Goal: Use online tool/utility: Utilize a website feature to perform a specific function

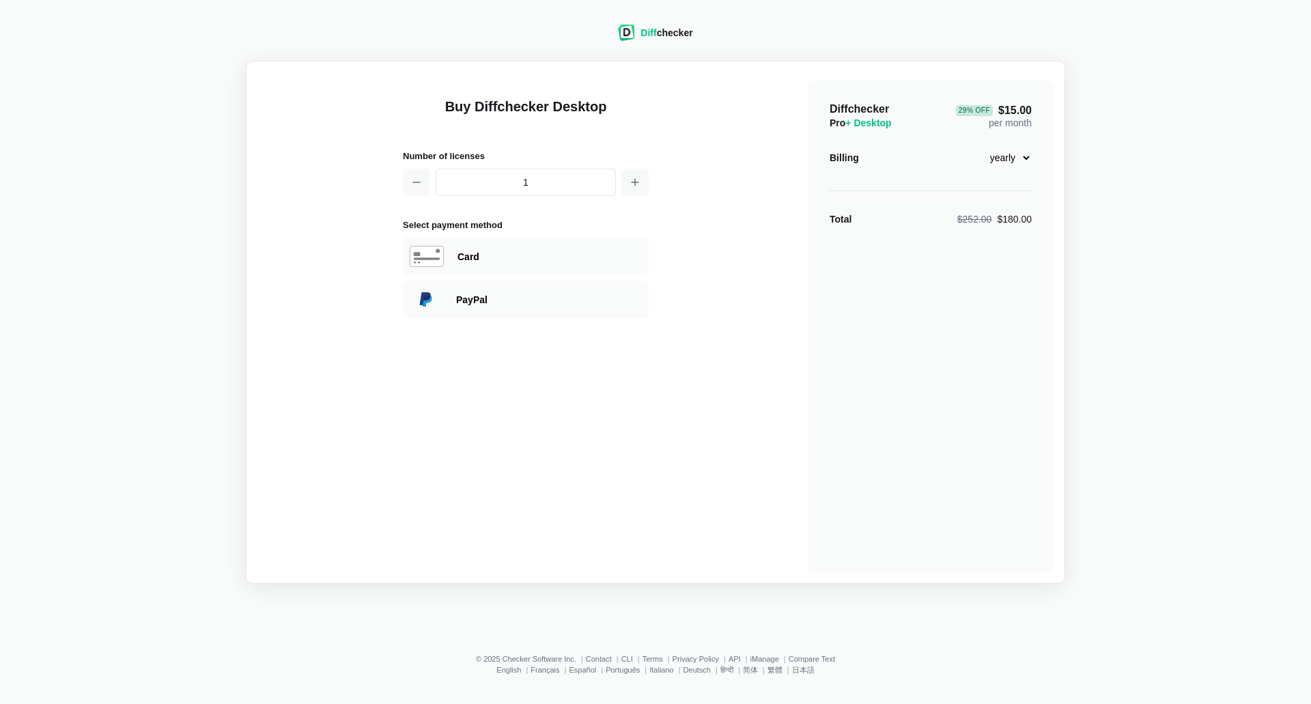
click at [649, 38] on span "Diff" at bounding box center [649, 32] width 16 height 11
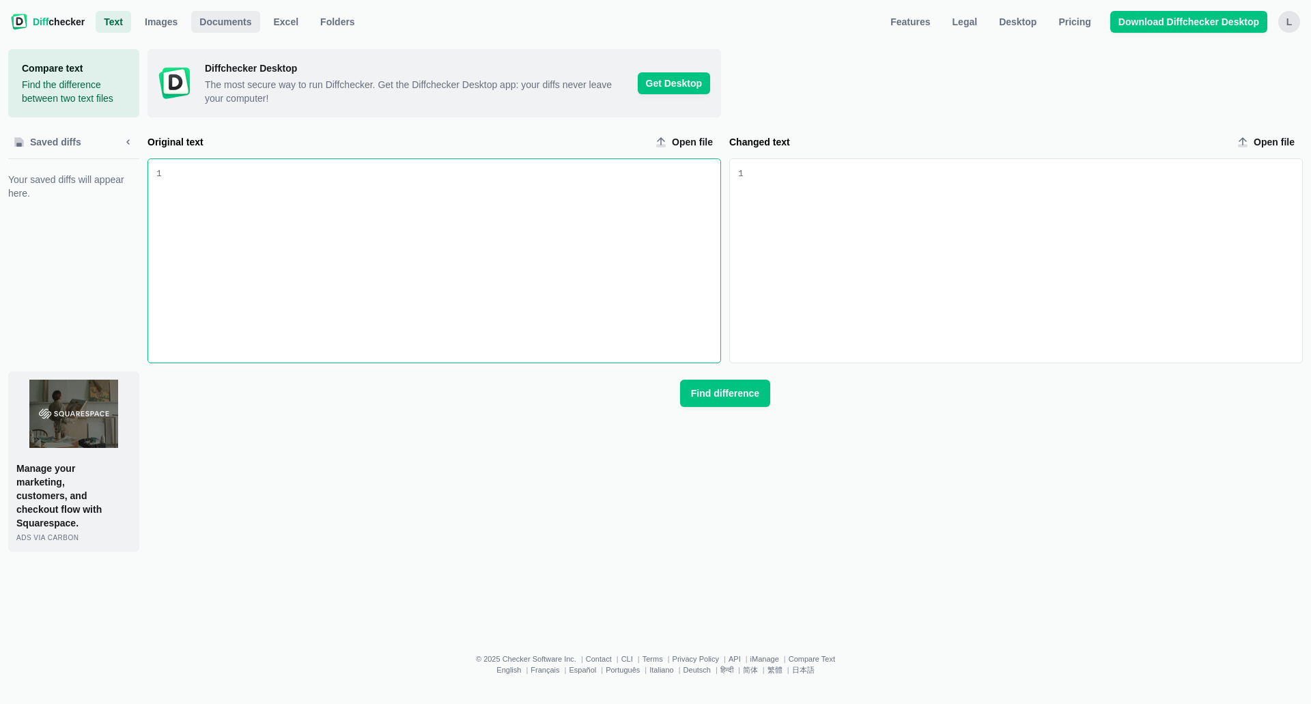
click at [213, 18] on span "Documents" at bounding box center [225, 22] width 57 height 14
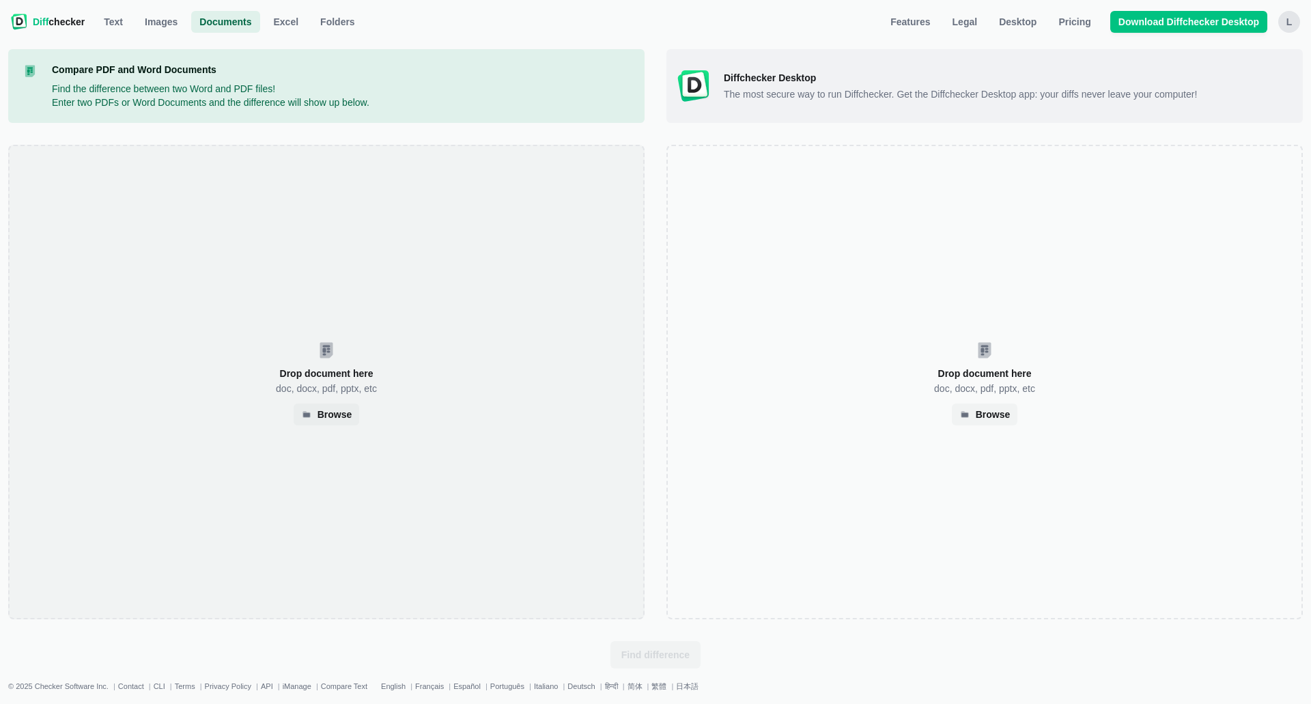
click at [536, 269] on div "Drop document here doc, docx, pdf, pptx, etc Browse" at bounding box center [326, 382] width 636 height 475
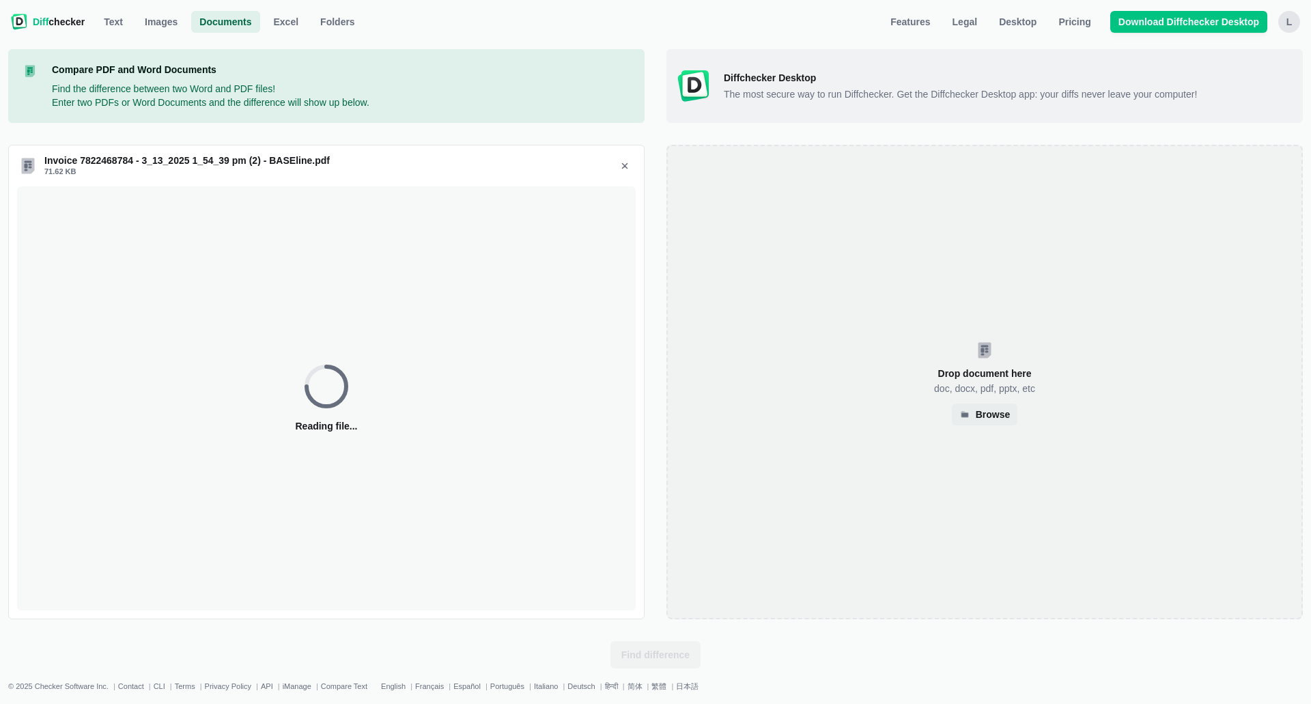
select select "7"
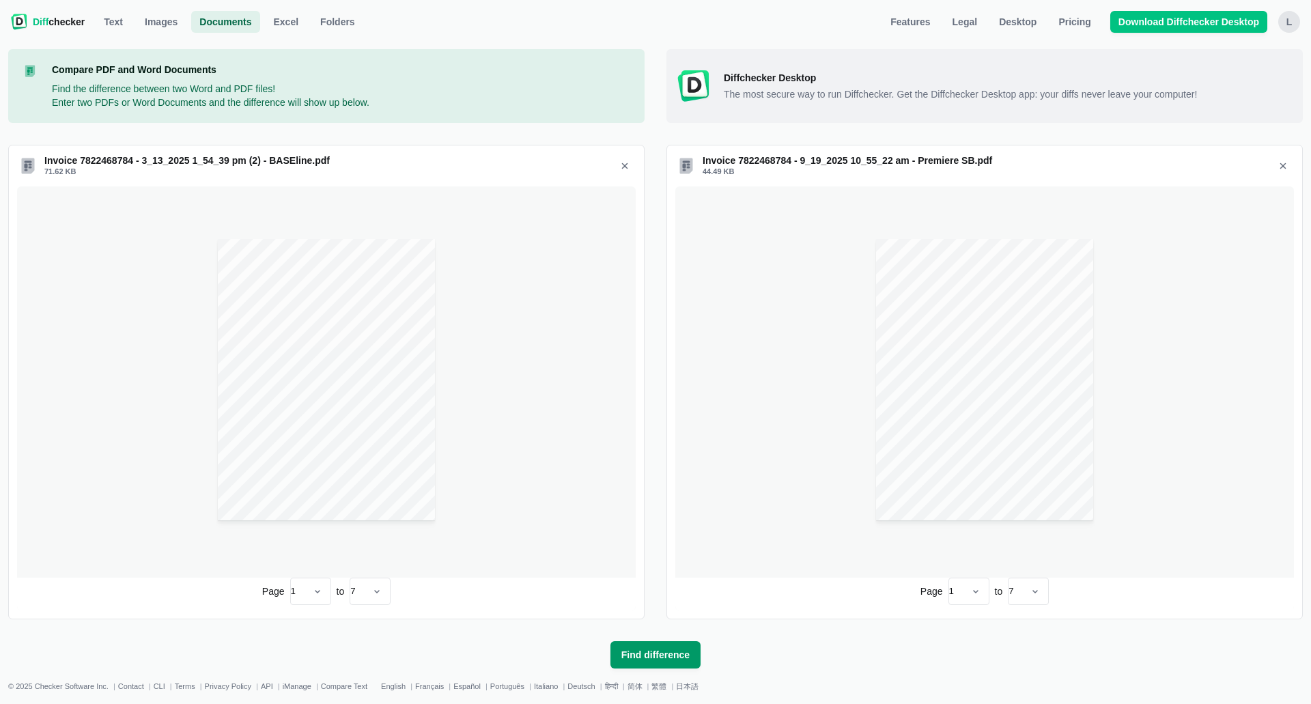
click at [649, 657] on span "Find difference" at bounding box center [656, 655] width 74 height 14
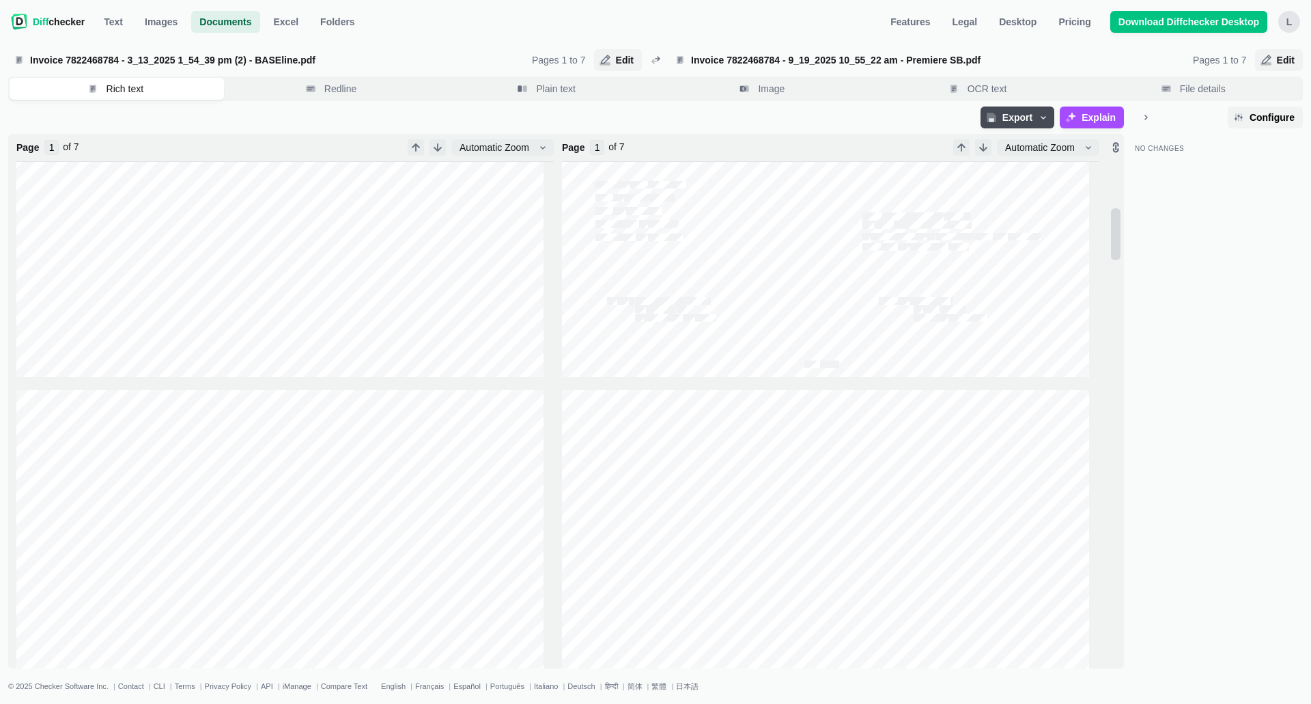
scroll to position [683, 0]
type input "2"
type input "3"
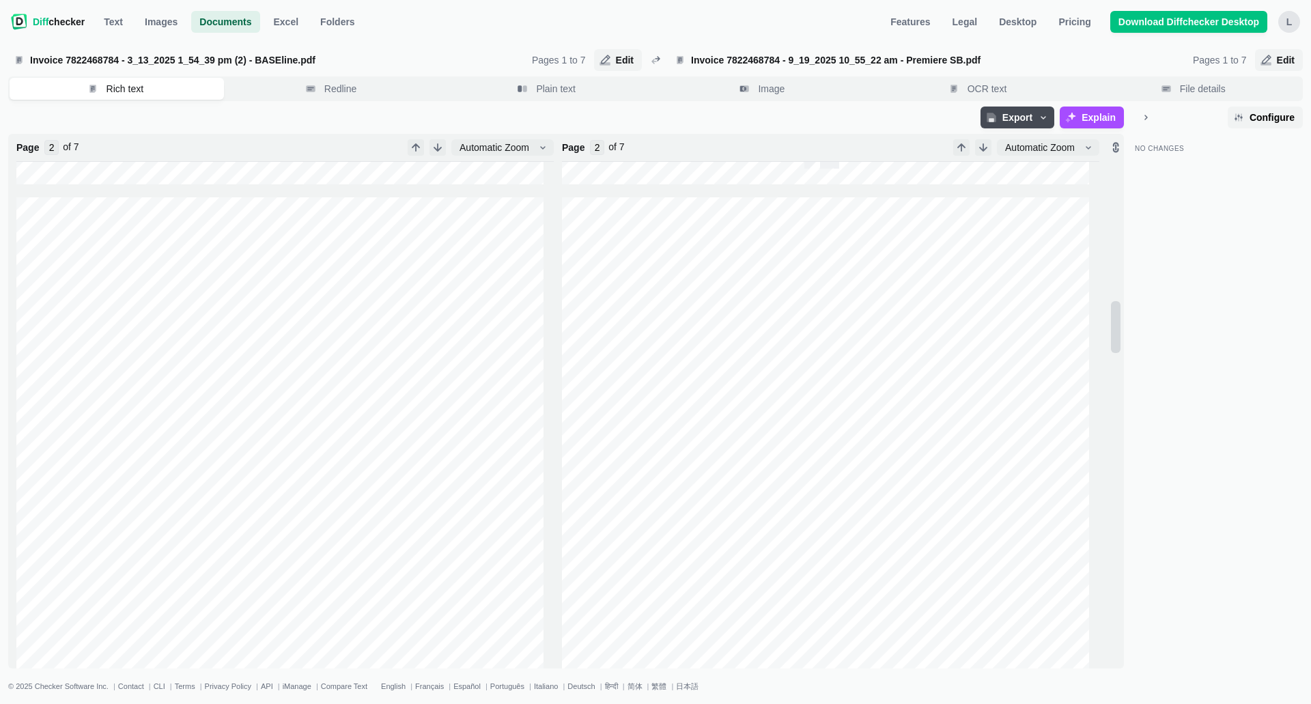
type input "3"
type input "4"
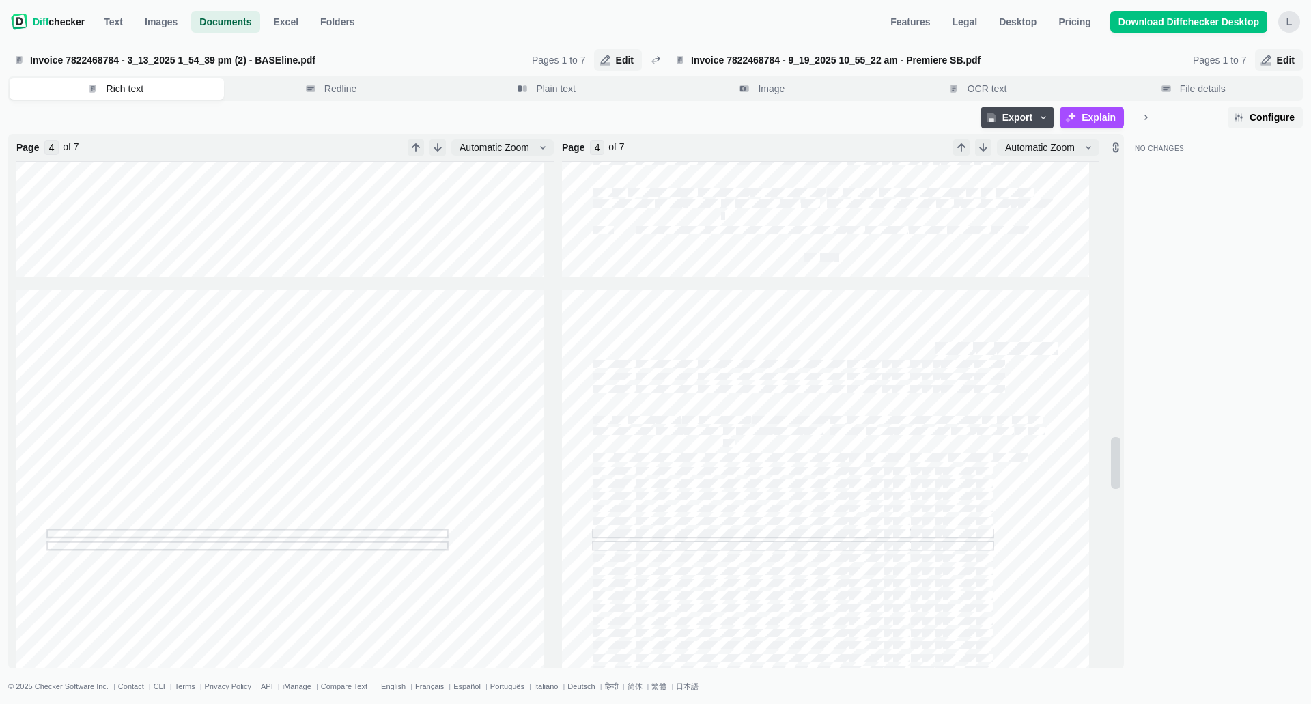
type input "5"
type input "4"
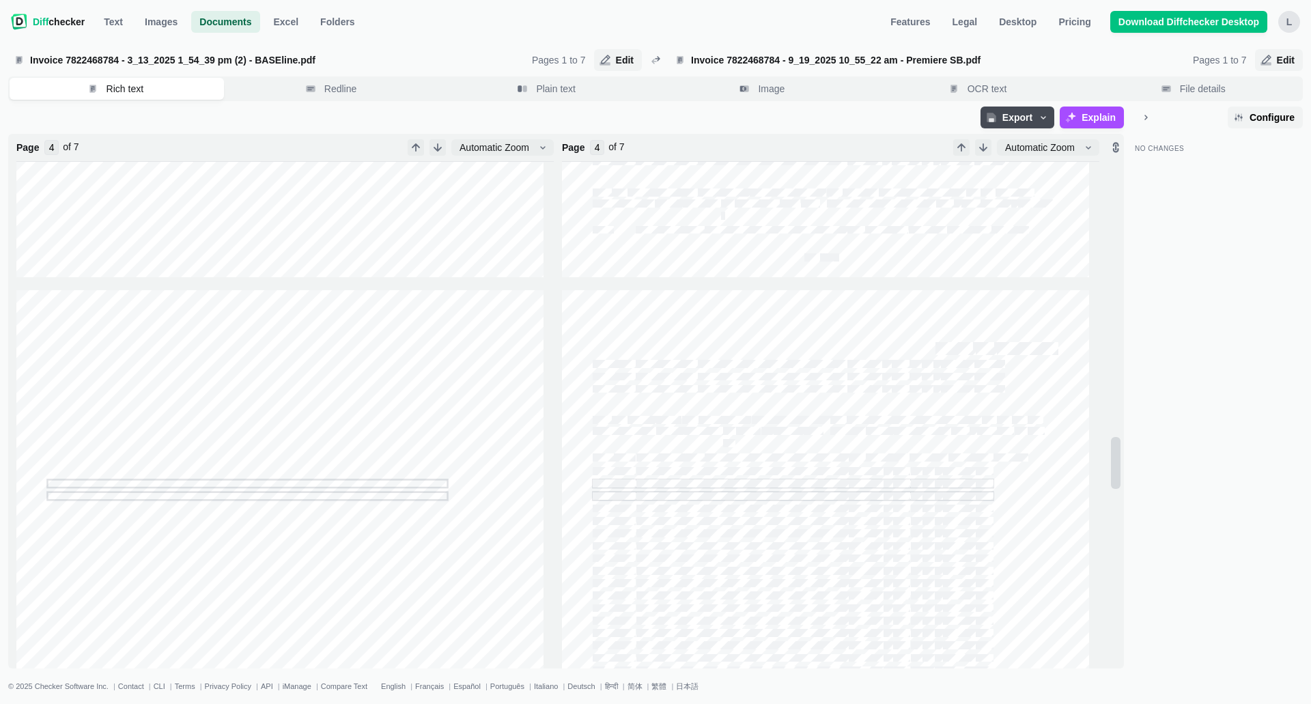
type input "5"
click at [356, 89] on span "Redline" at bounding box center [341, 89] width 38 height 14
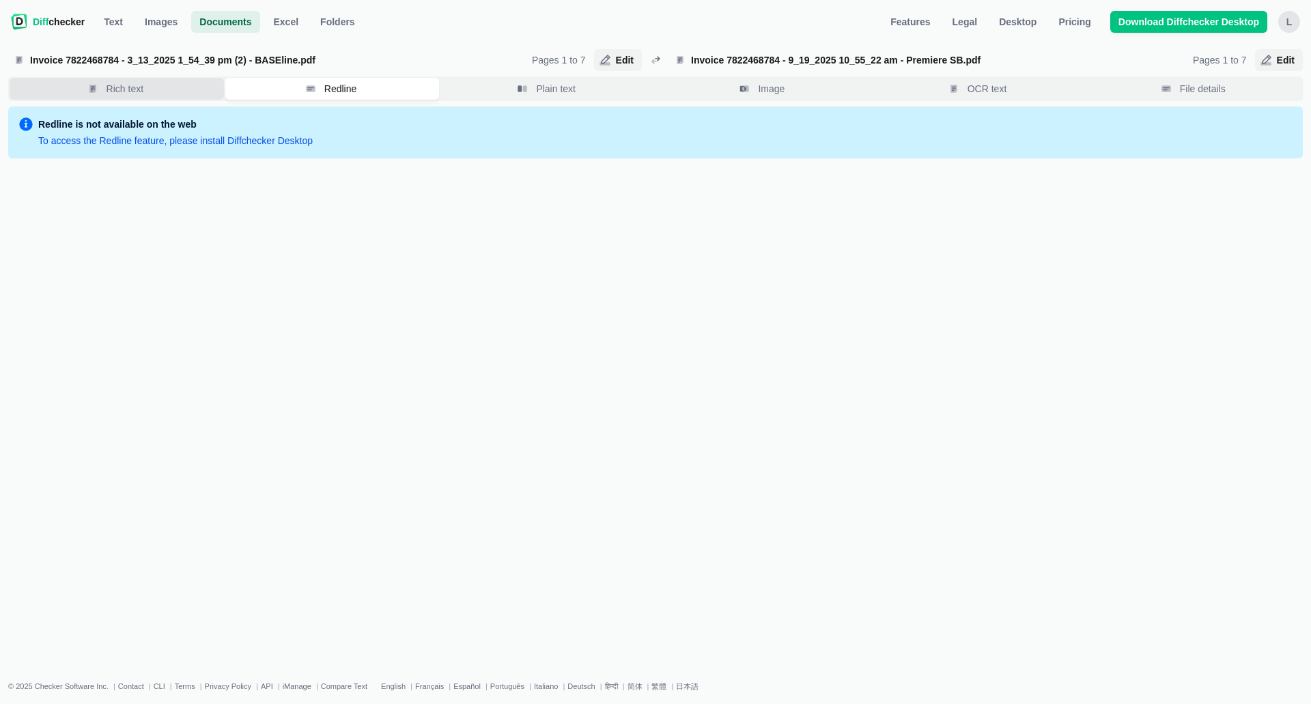
click at [178, 91] on button "Rich text" at bounding box center [117, 89] width 214 height 22
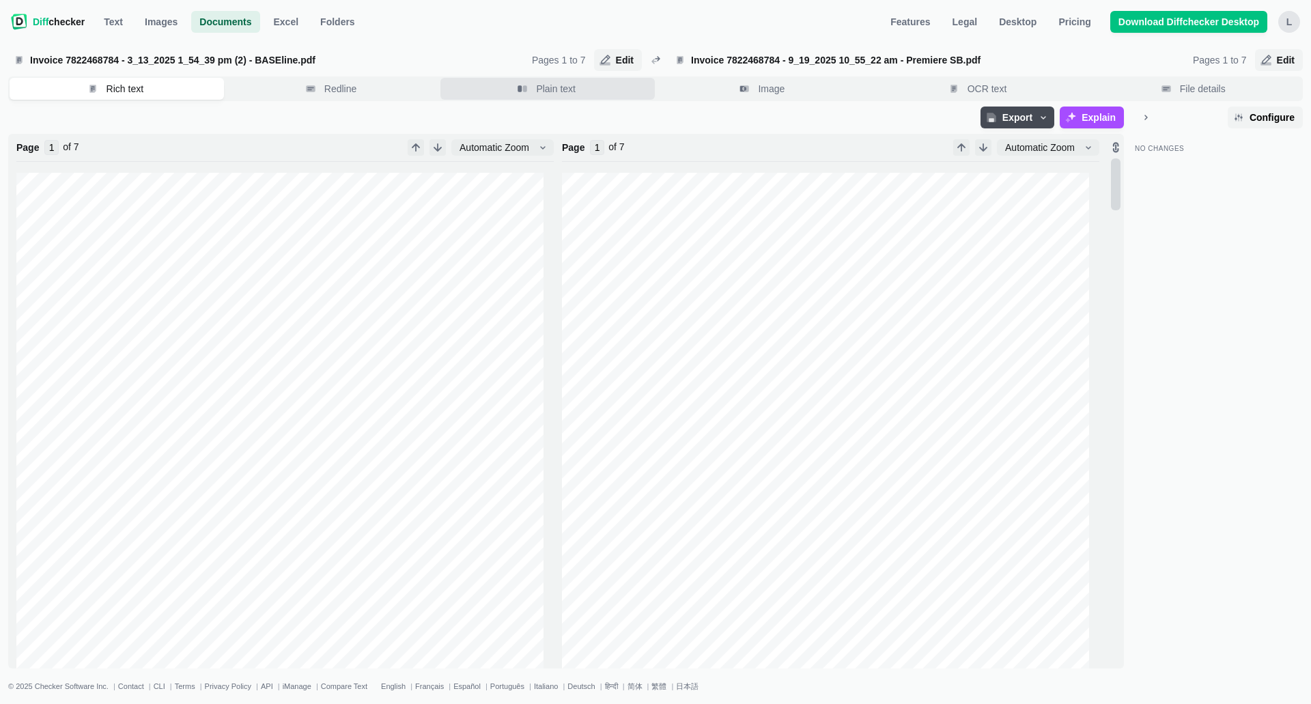
click at [574, 86] on span "Plain text" at bounding box center [555, 89] width 45 height 14
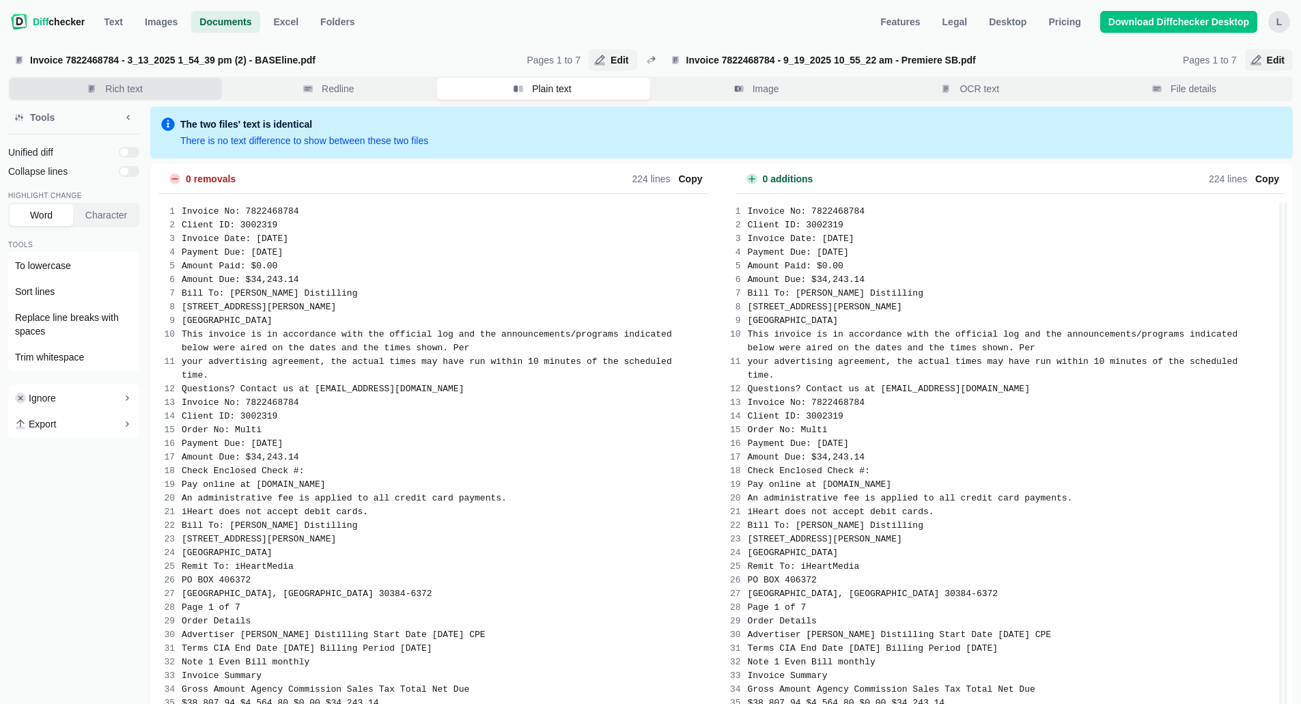
click at [135, 91] on span "Rich text" at bounding box center [123, 89] width 42 height 14
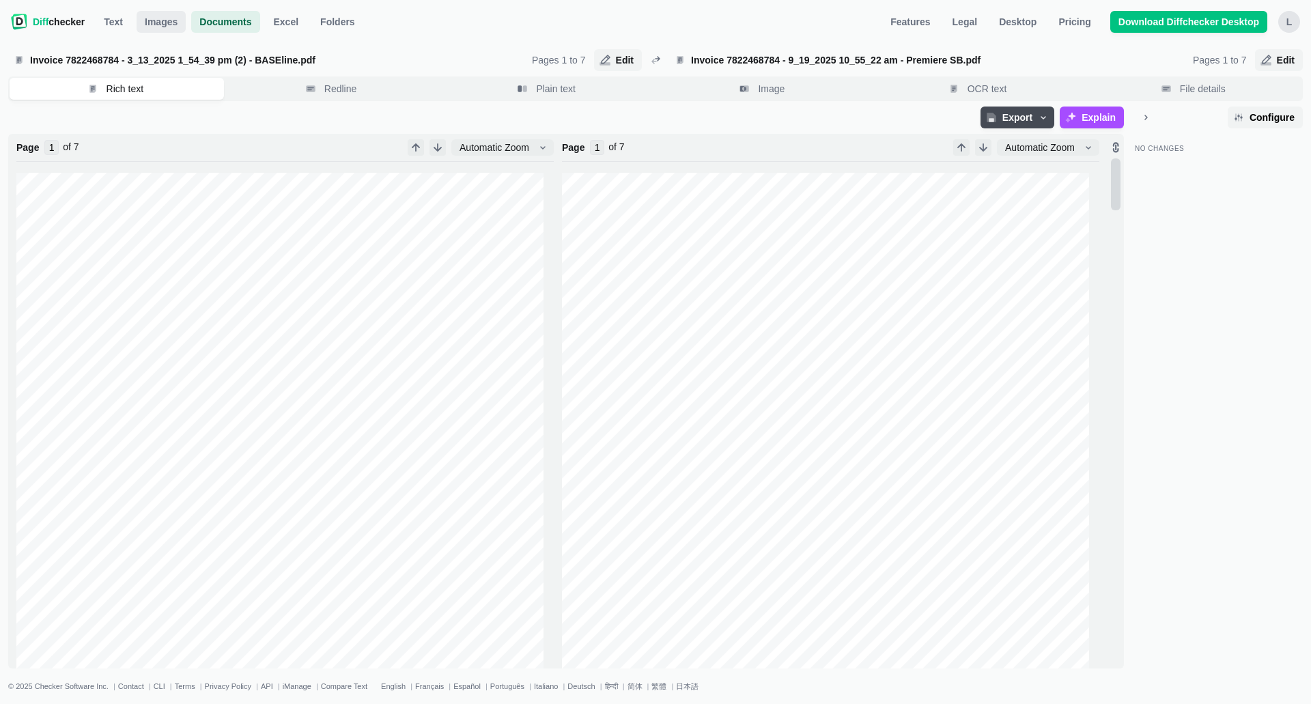
click at [142, 20] on span "Images" at bounding box center [161, 22] width 38 height 14
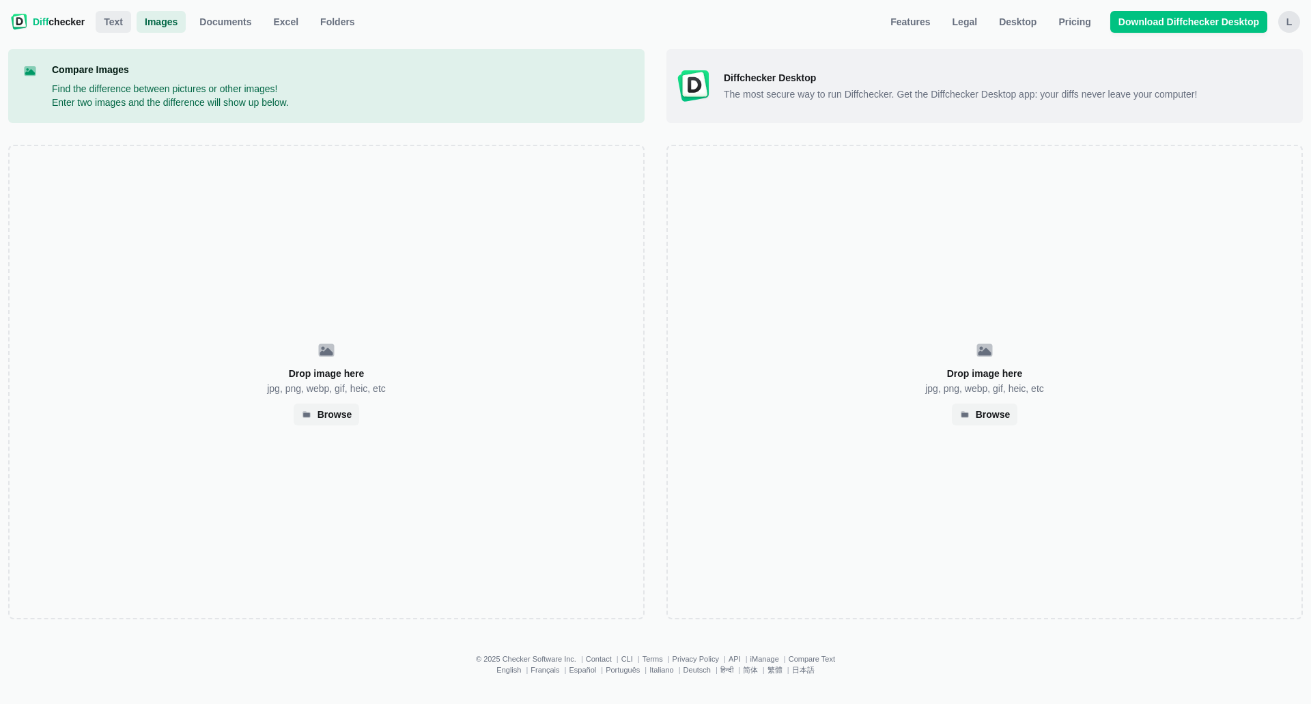
click at [113, 19] on span "Text" at bounding box center [113, 22] width 25 height 14
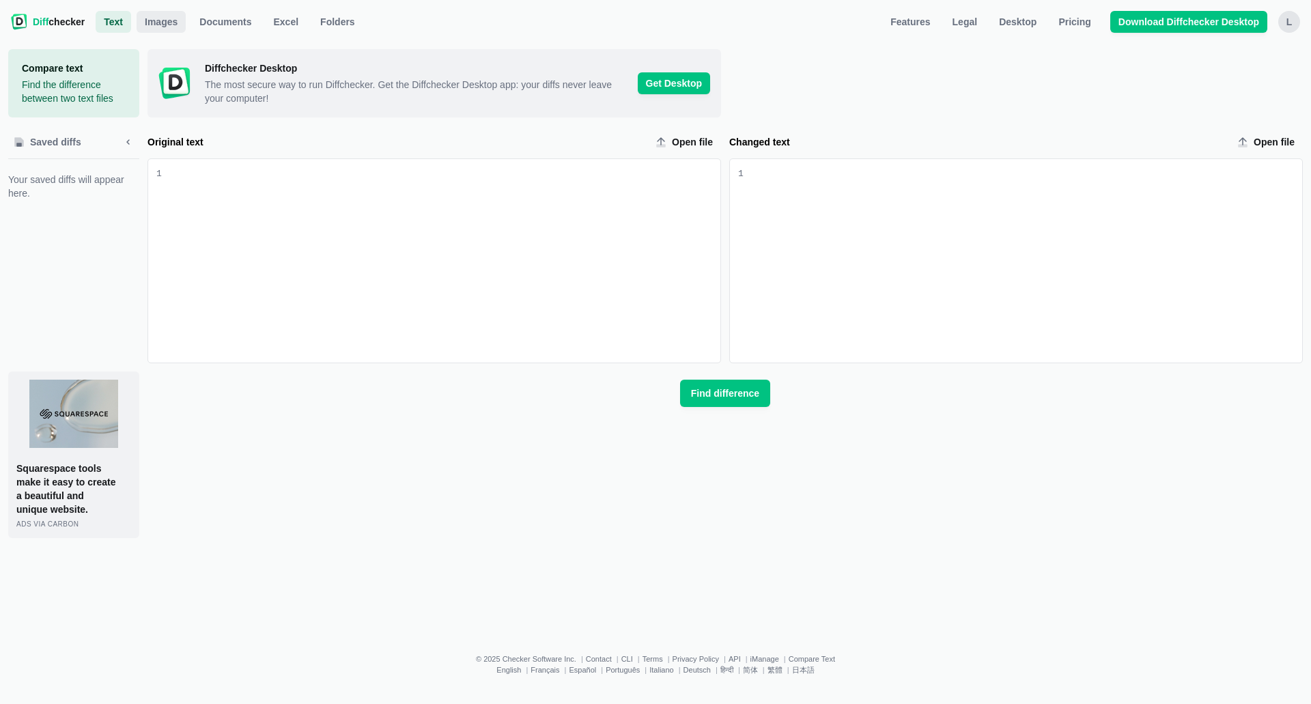
click at [173, 22] on span "Images" at bounding box center [161, 22] width 38 height 14
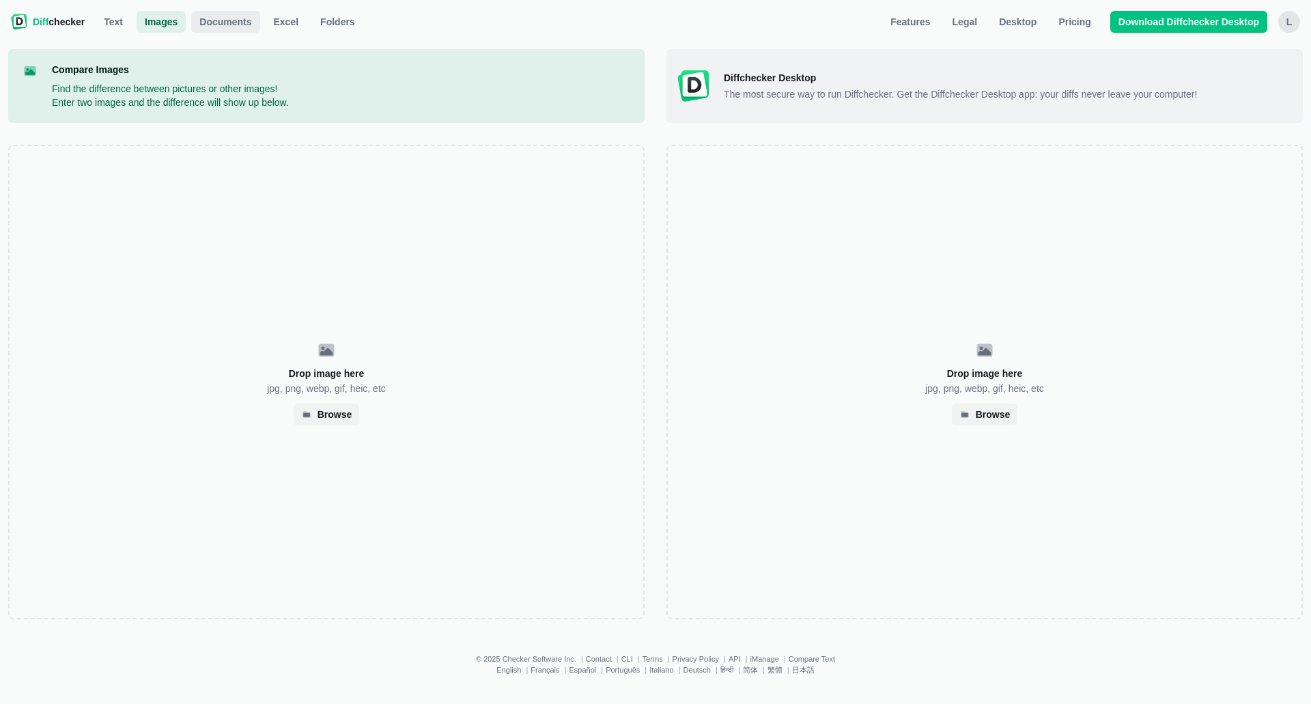
drag, startPoint x: 173, startPoint y: 22, endPoint x: 229, endPoint y: 25, distance: 56.1
click at [229, 25] on span "Documents" at bounding box center [225, 22] width 57 height 14
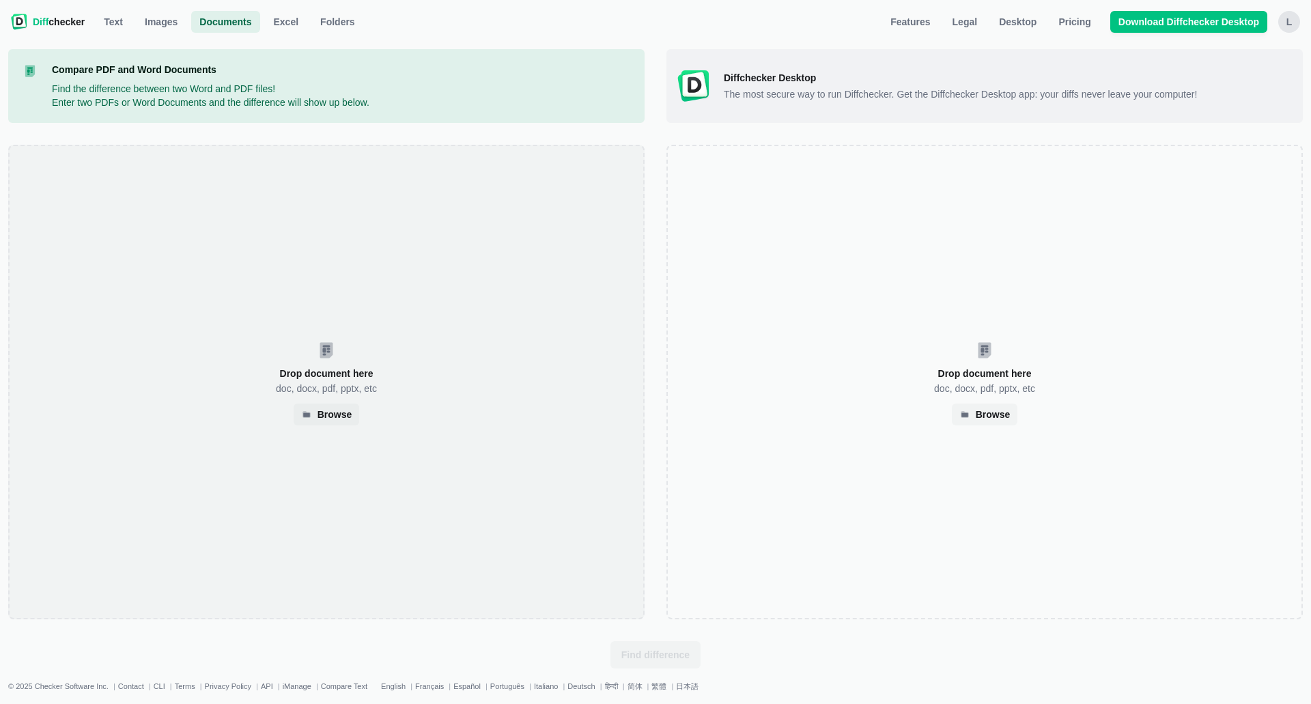
drag, startPoint x: 512, startPoint y: 360, endPoint x: 497, endPoint y: 352, distance: 16.8
click at [497, 352] on div "Drop document here doc, docx, pdf, pptx, etc Browse" at bounding box center [326, 382] width 636 height 475
drag, startPoint x: 402, startPoint y: 314, endPoint x: 409, endPoint y: 309, distance: 9.3
click at [409, 309] on div "Drop document here doc, docx, pdf, pptx, etc Browse" at bounding box center [326, 382] width 636 height 475
select select "7"
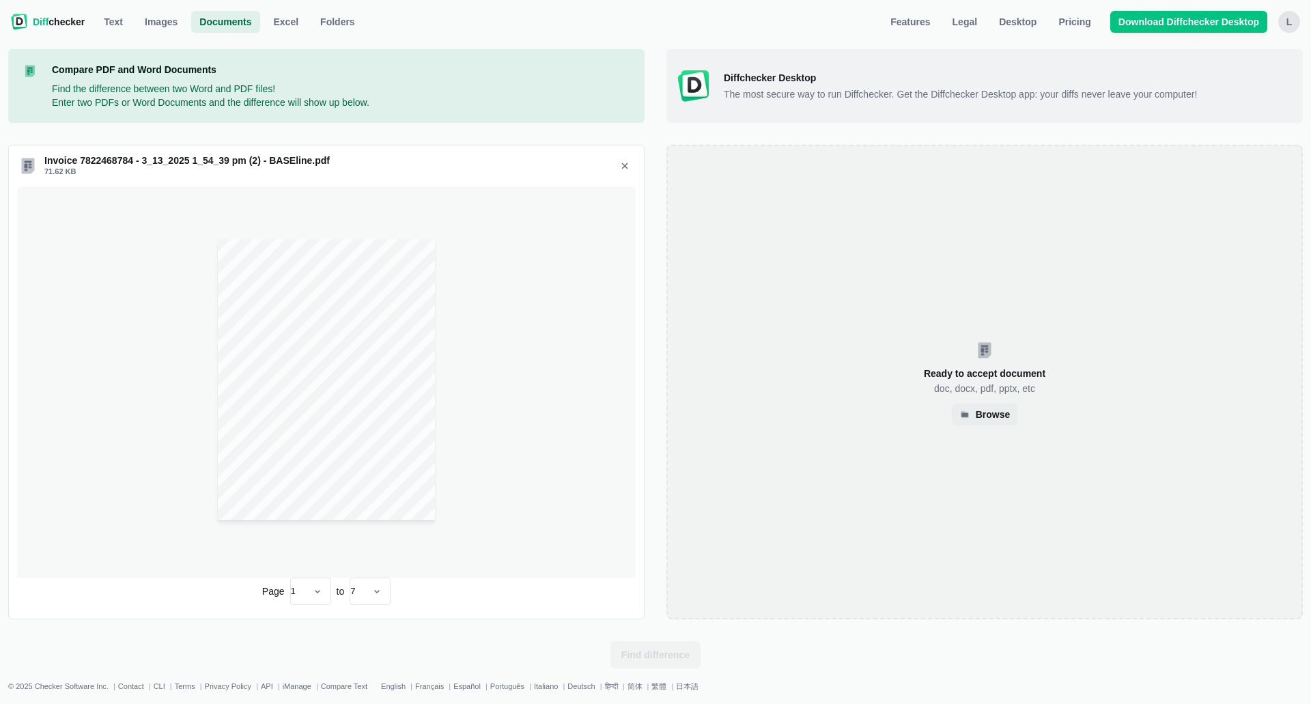
select select "7"
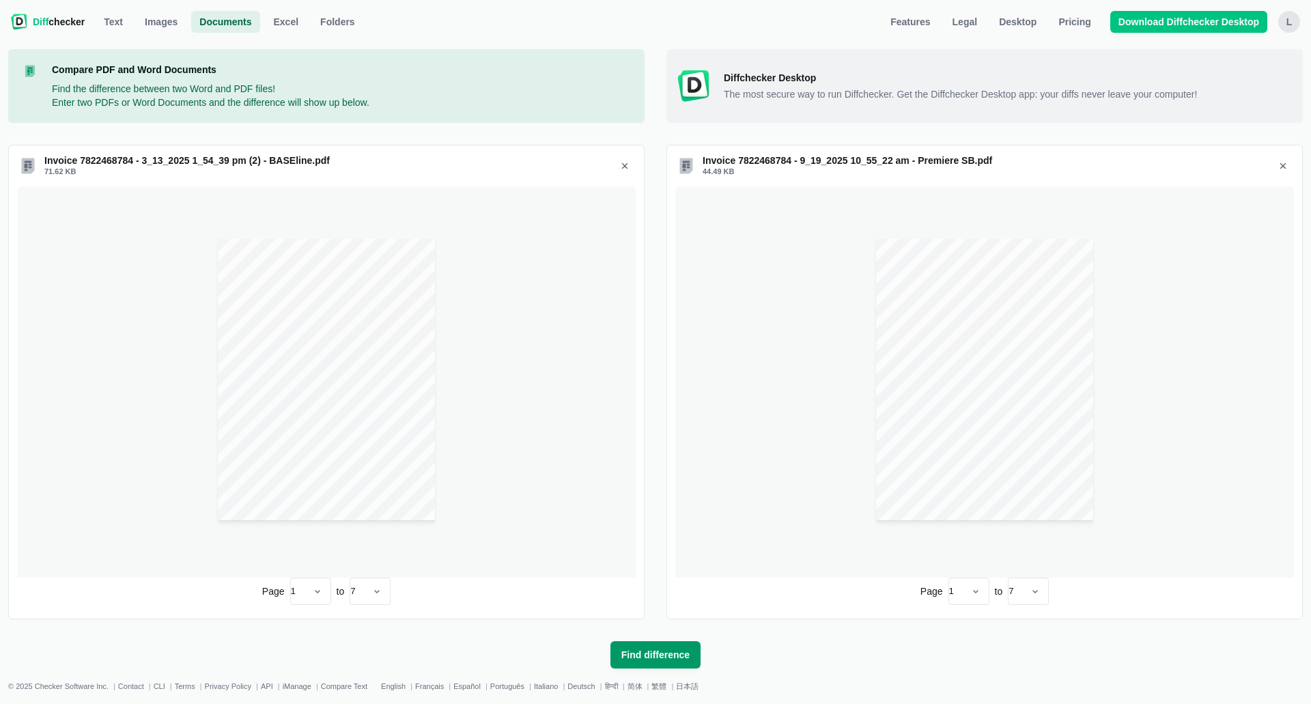
click at [649, 656] on span "Find difference" at bounding box center [656, 655] width 74 height 14
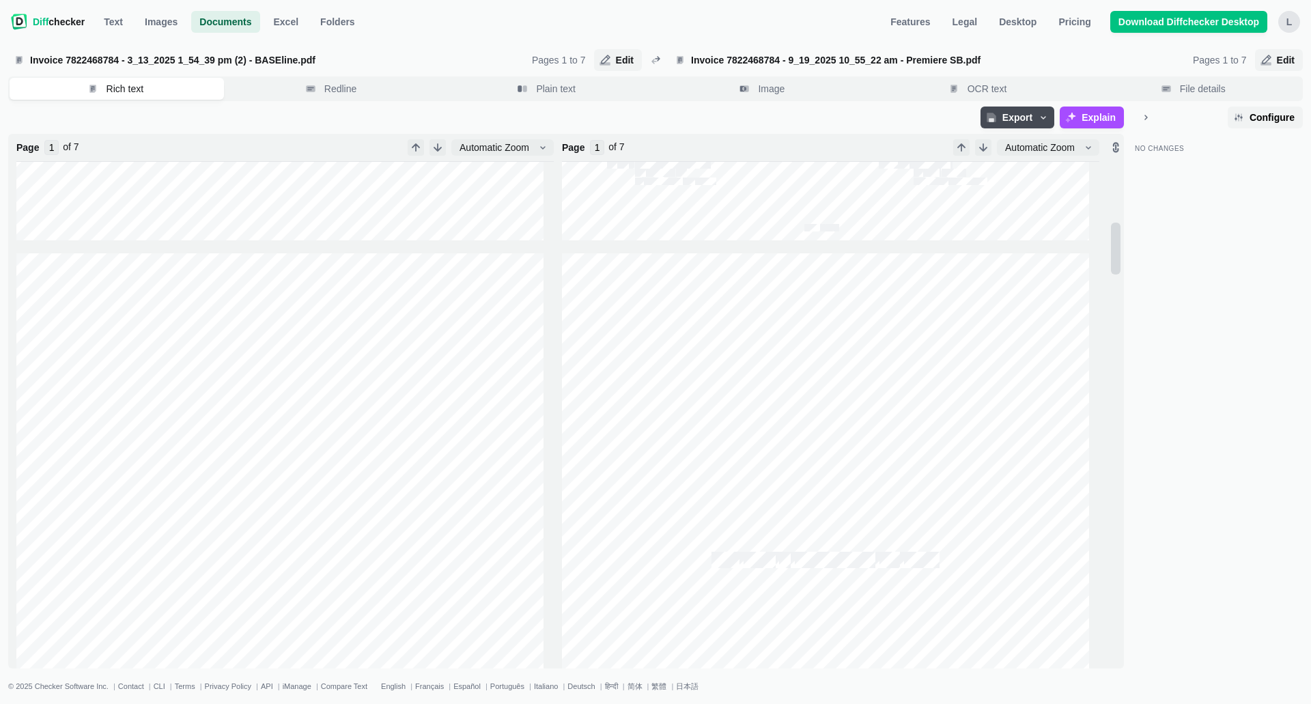
type input "2"
type input "3"
type input "4"
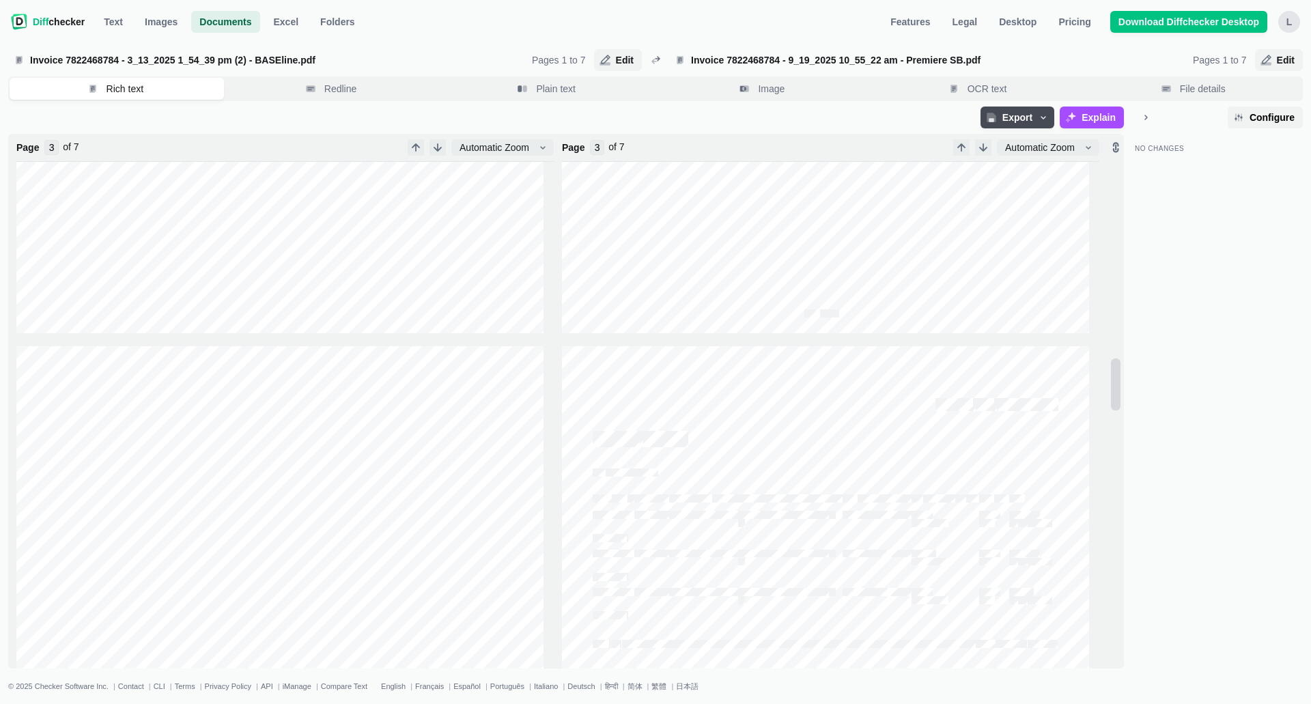
type input "4"
type input "3"
type input "4"
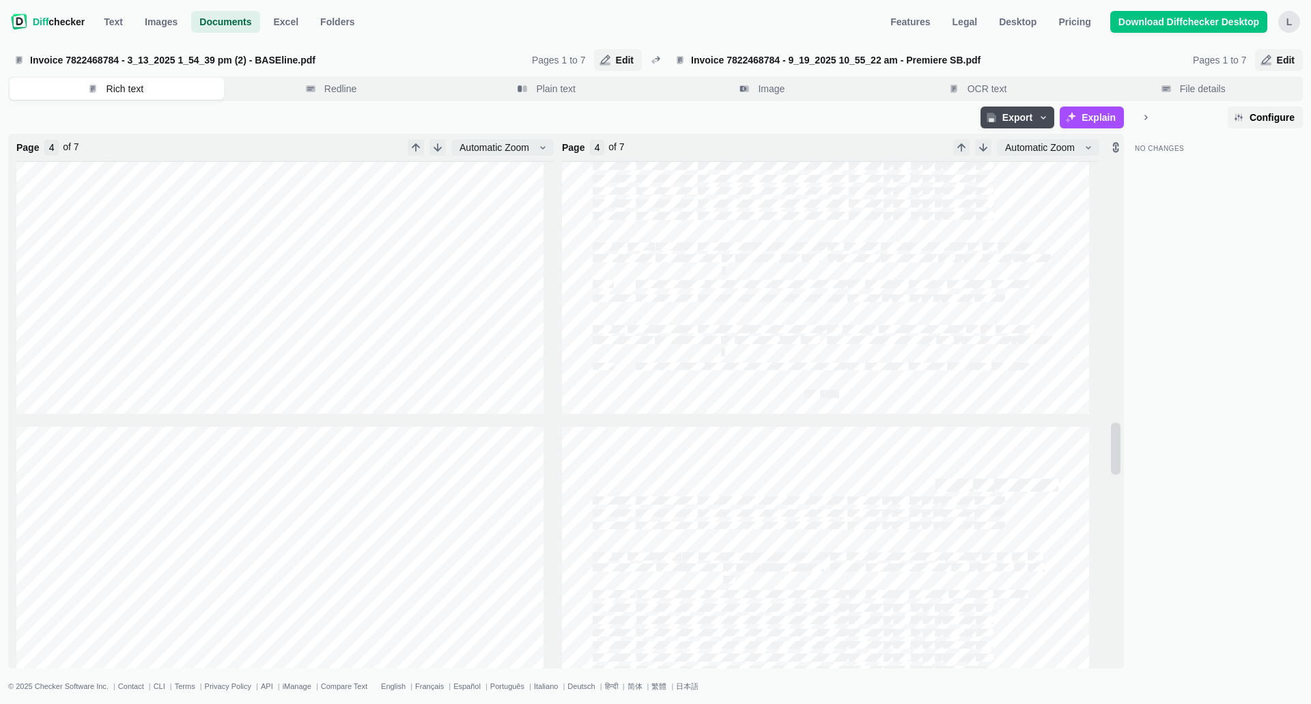
type input "5"
type input "6"
type input "7"
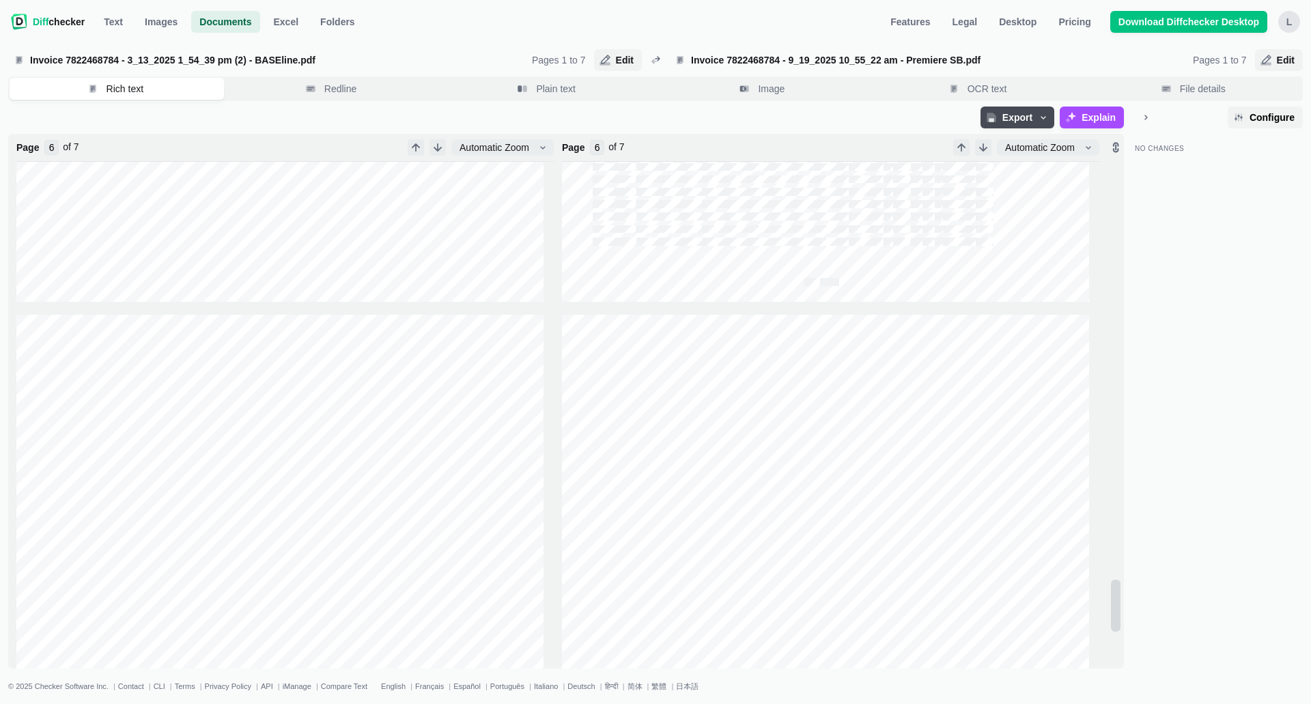
type input "7"
type input "6"
type input "5"
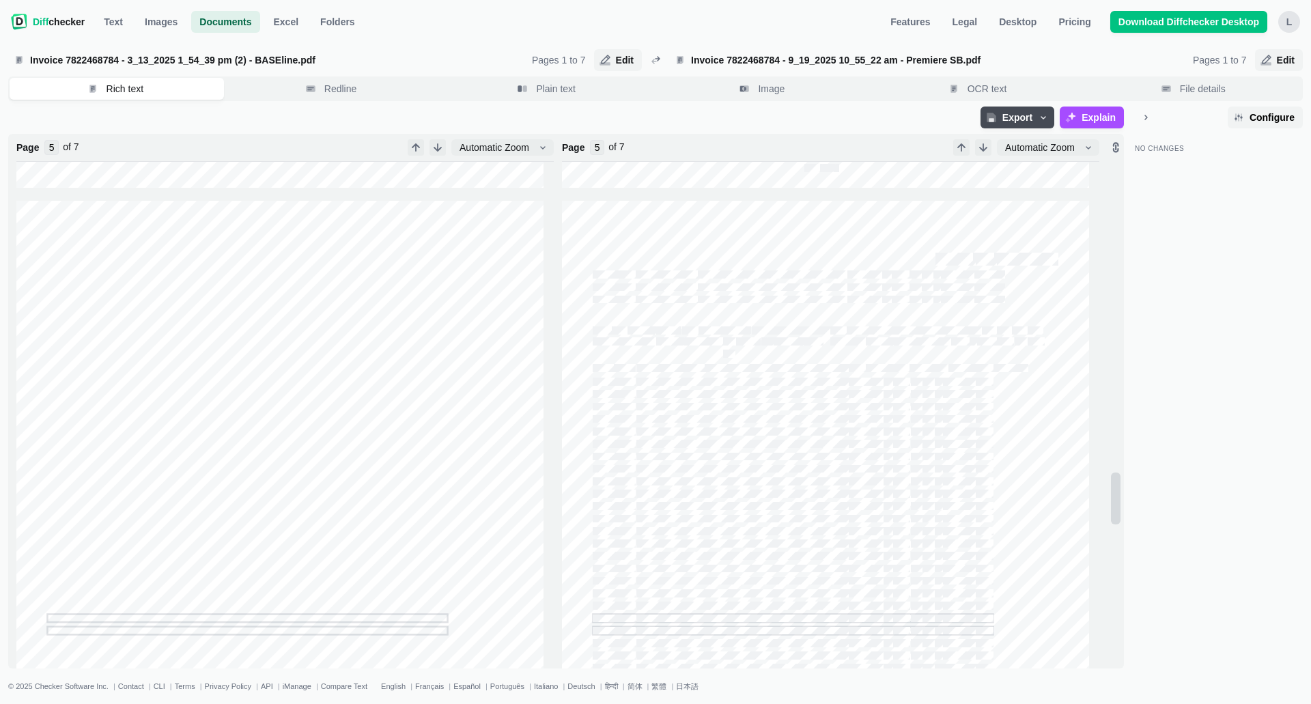
type input "4"
type input "3"
type input "2"
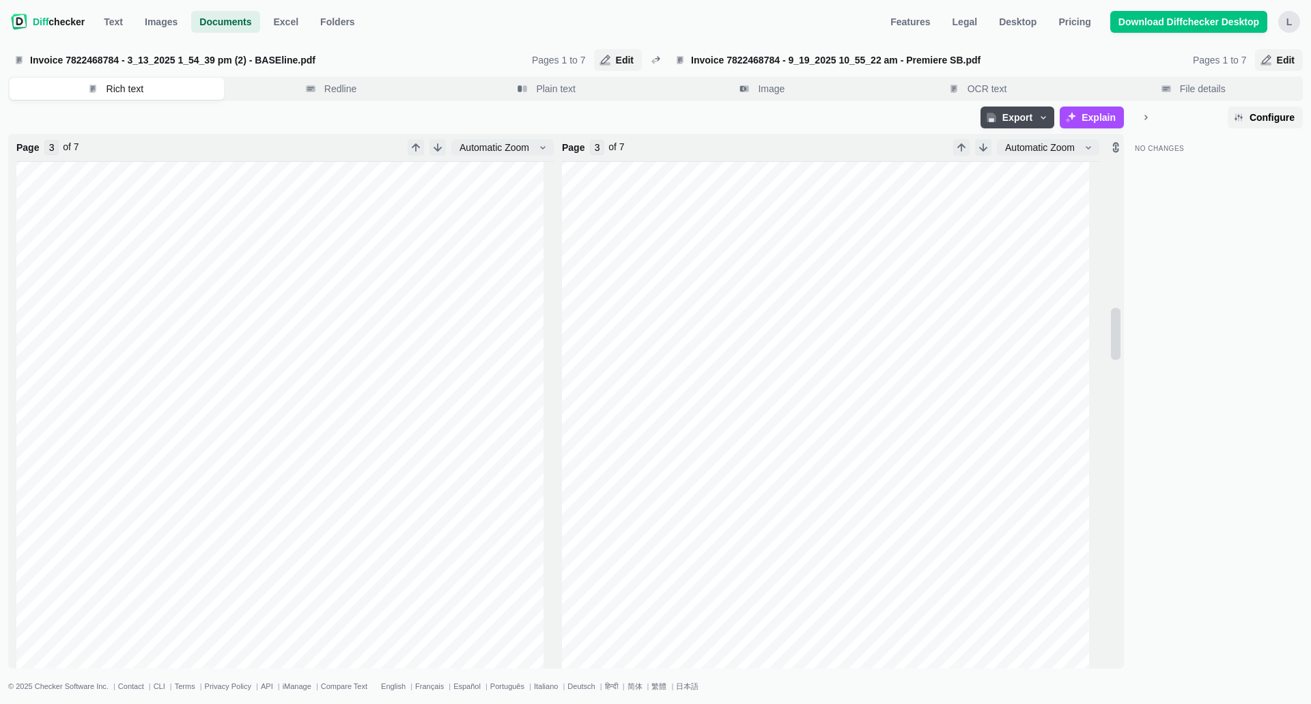
type input "2"
type input "1"
click at [649, 150] on span "Automatic Zoom" at bounding box center [1040, 148] width 75 height 14
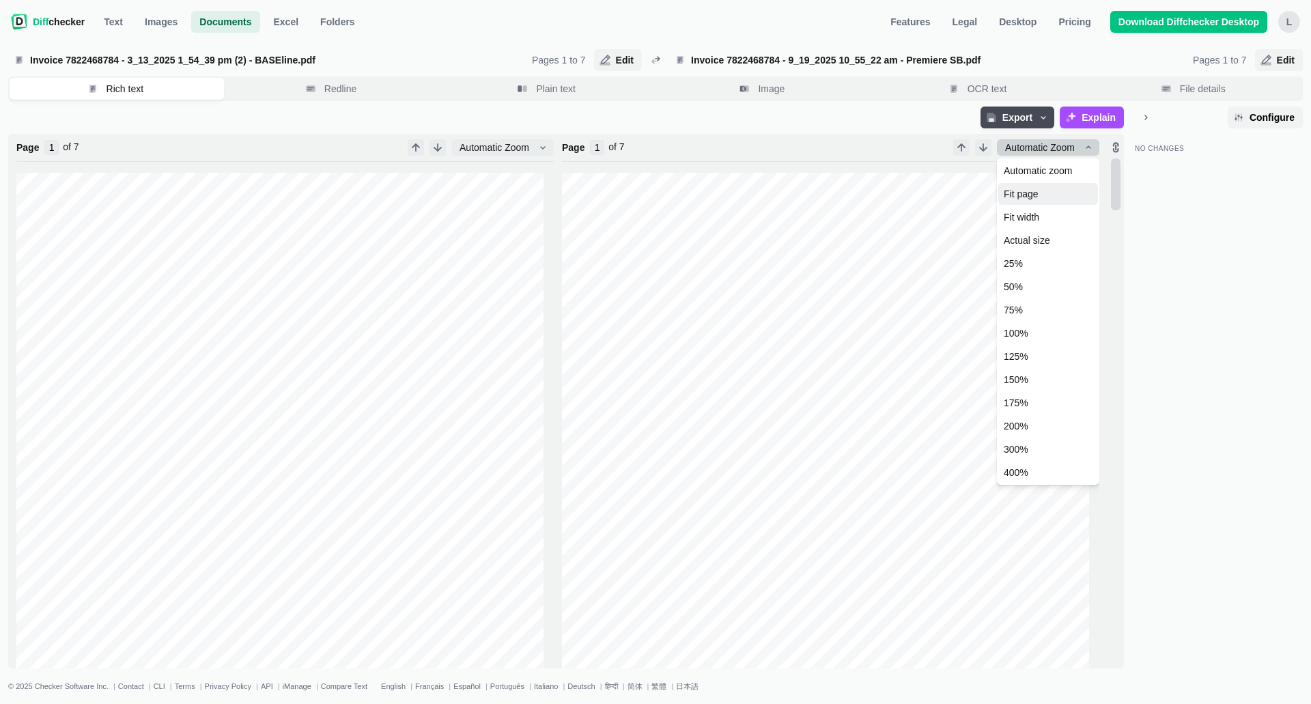
click at [649, 195] on button "Fit page" at bounding box center [1048, 194] width 100 height 22
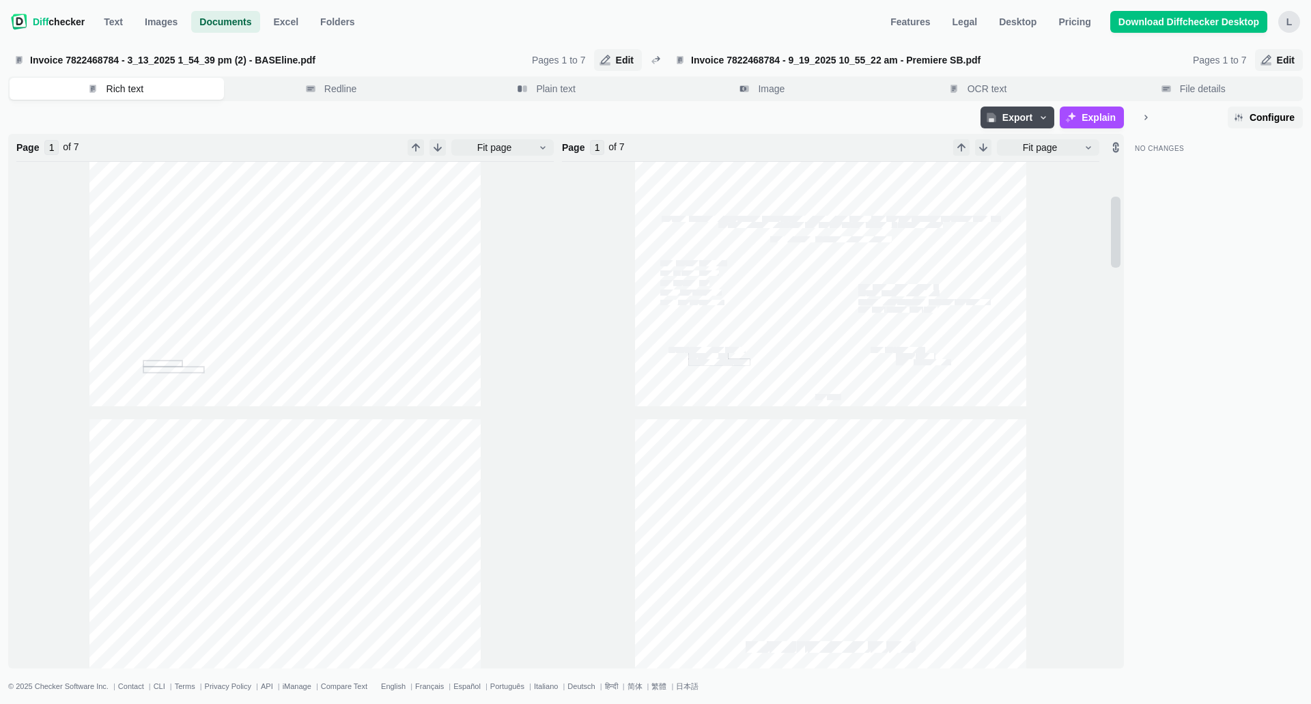
type input "2"
type input "3"
type input "4"
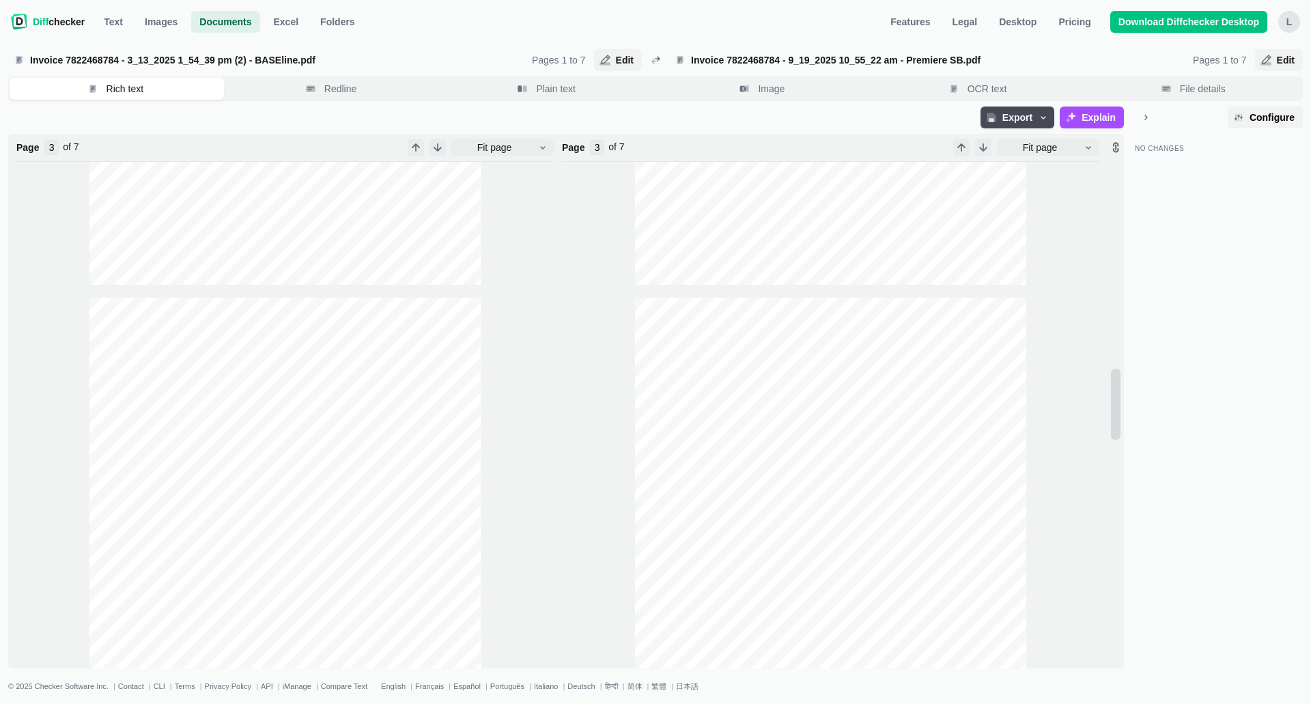
type input "4"
click at [649, 114] on icon "Minimize sidebar" at bounding box center [1145, 117] width 11 height 11
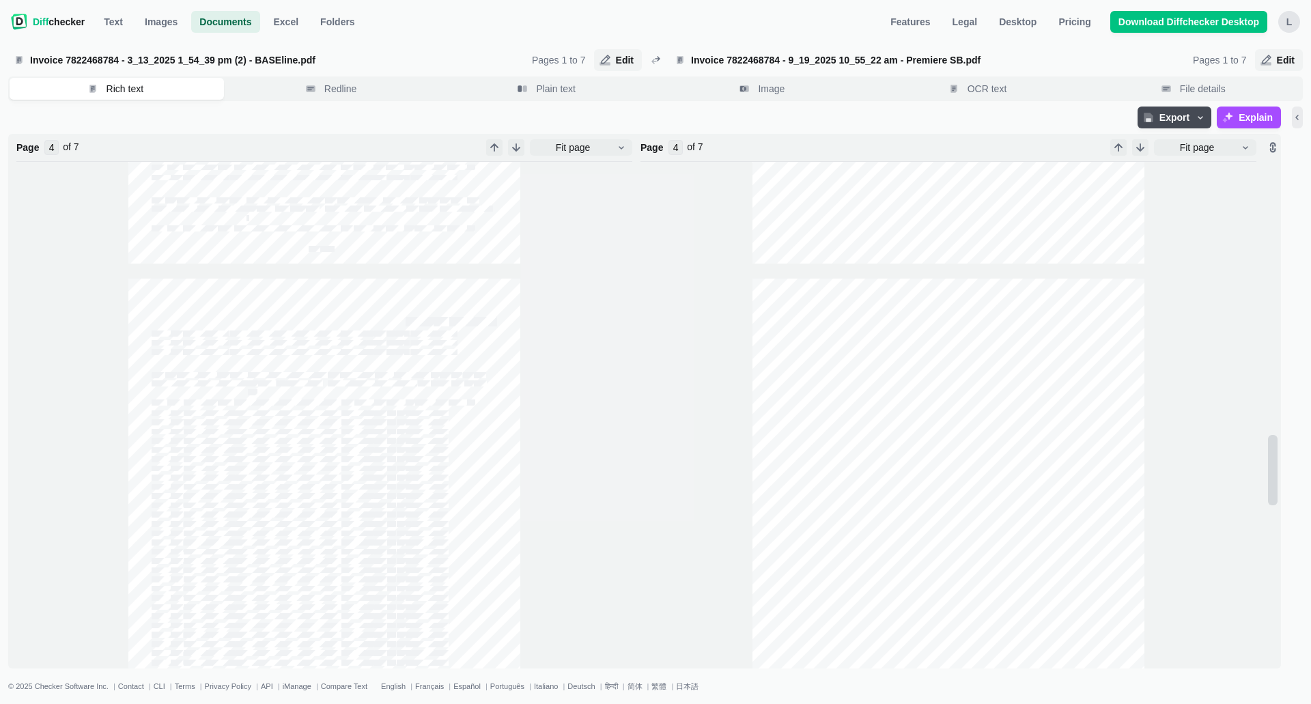
type input "5"
click at [334, 86] on span "Redline" at bounding box center [341, 89] width 38 height 14
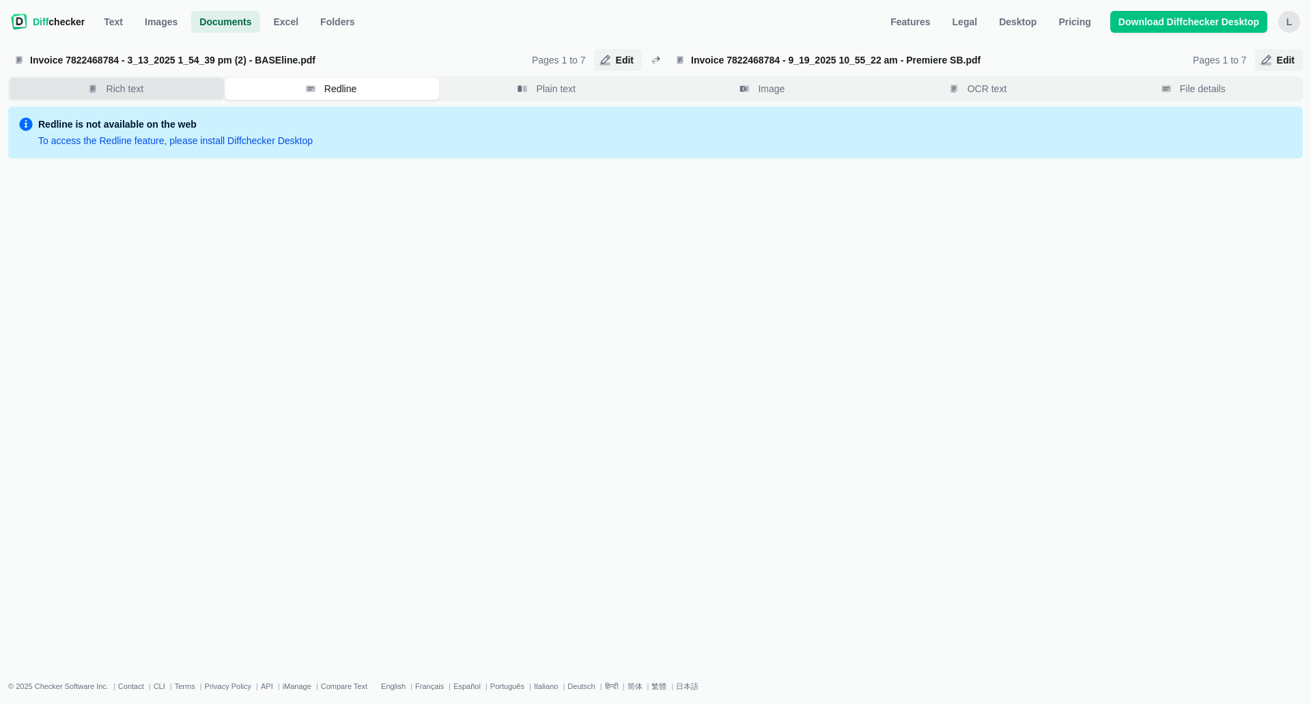
click at [112, 86] on span "Rich text" at bounding box center [125, 89] width 42 height 14
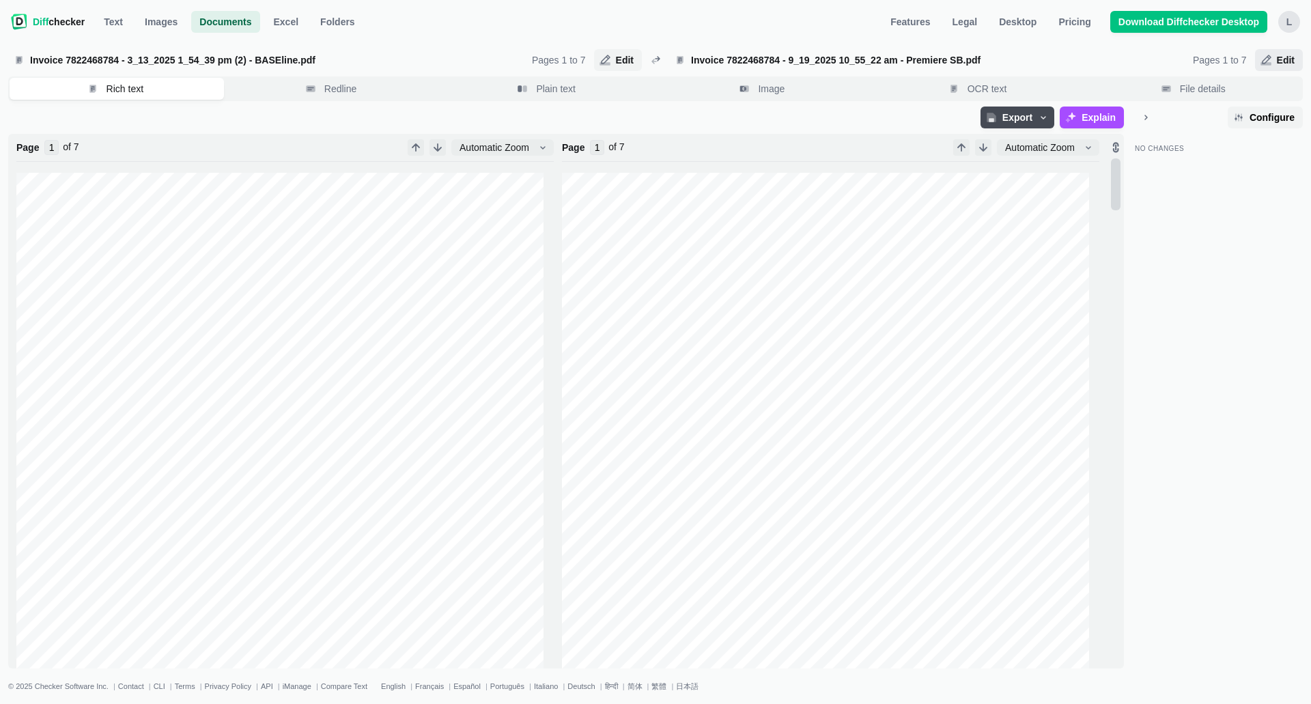
click at [649, 59] on icon "button" at bounding box center [1266, 60] width 11 height 11
select select "7"
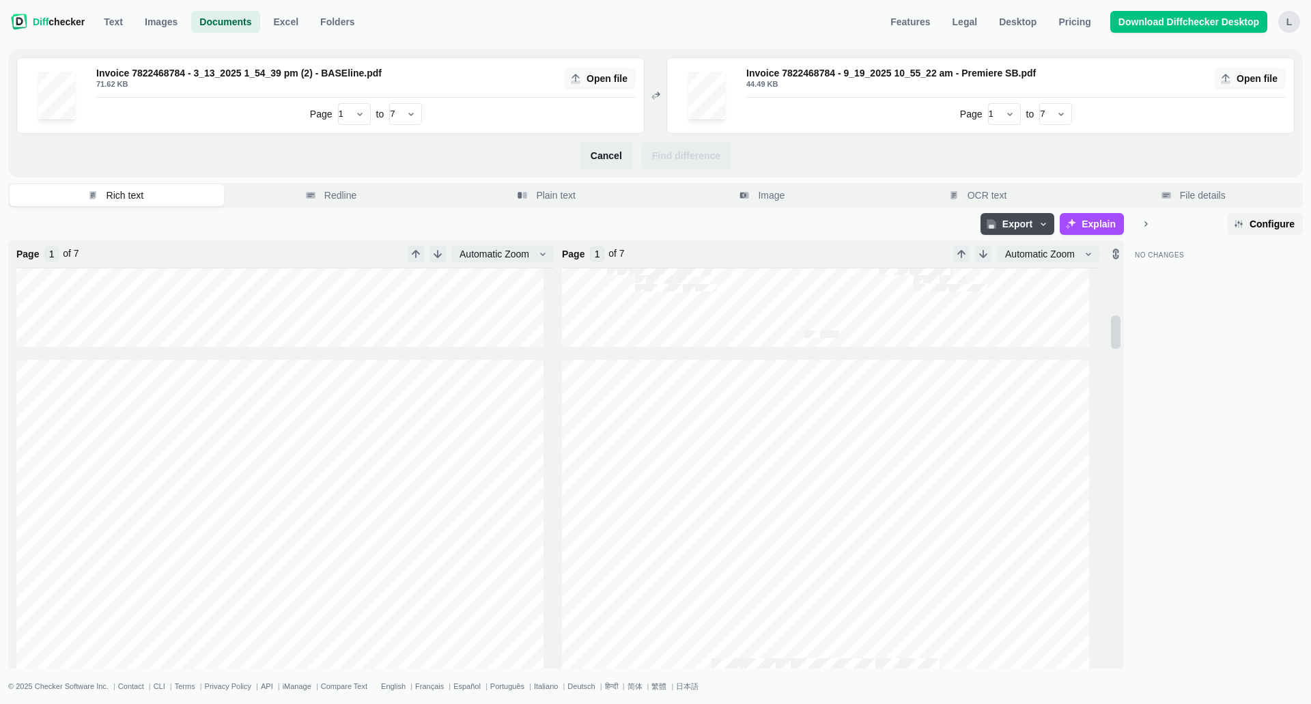
type input "2"
type input "3"
type input "4"
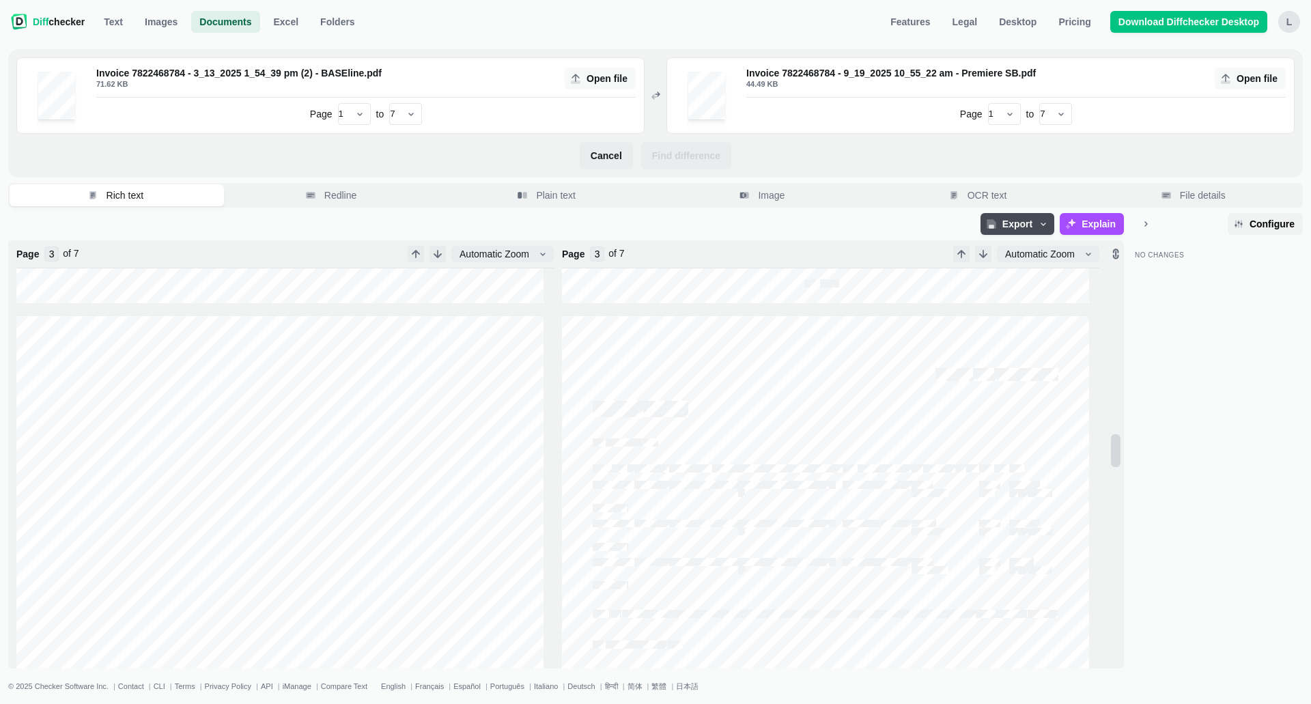
type input "4"
type input "5"
type input "6"
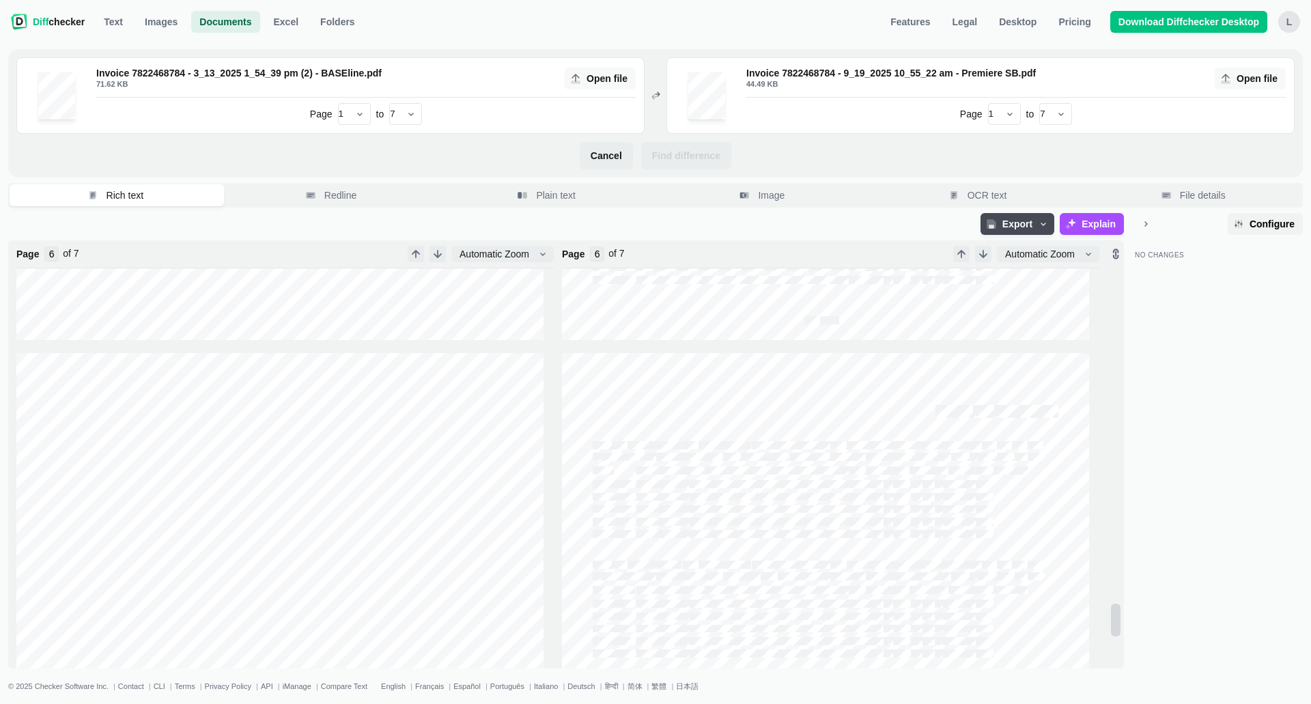
type input "7"
type input "6"
type input "5"
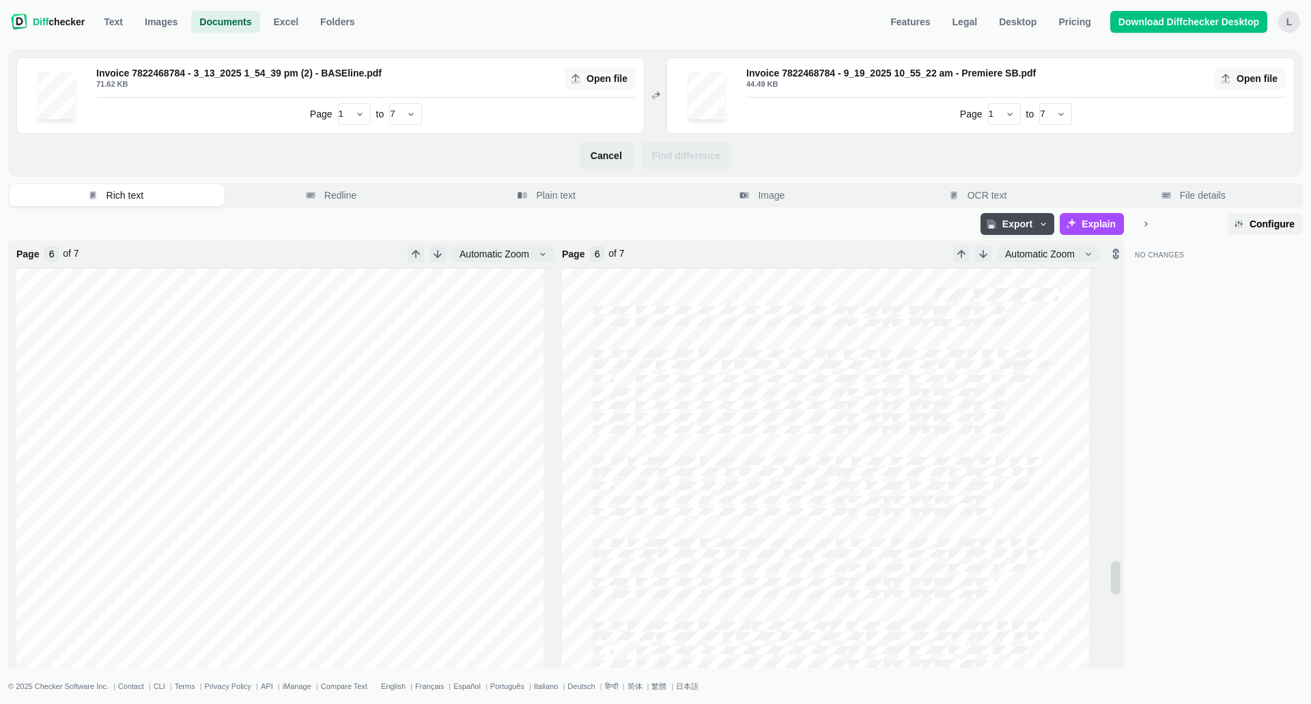
type input "5"
type input "4"
click at [649, 74] on span "Open file" at bounding box center [1257, 79] width 46 height 14
click at [649, 74] on input "Open file" at bounding box center [1250, 79] width 71 height 22
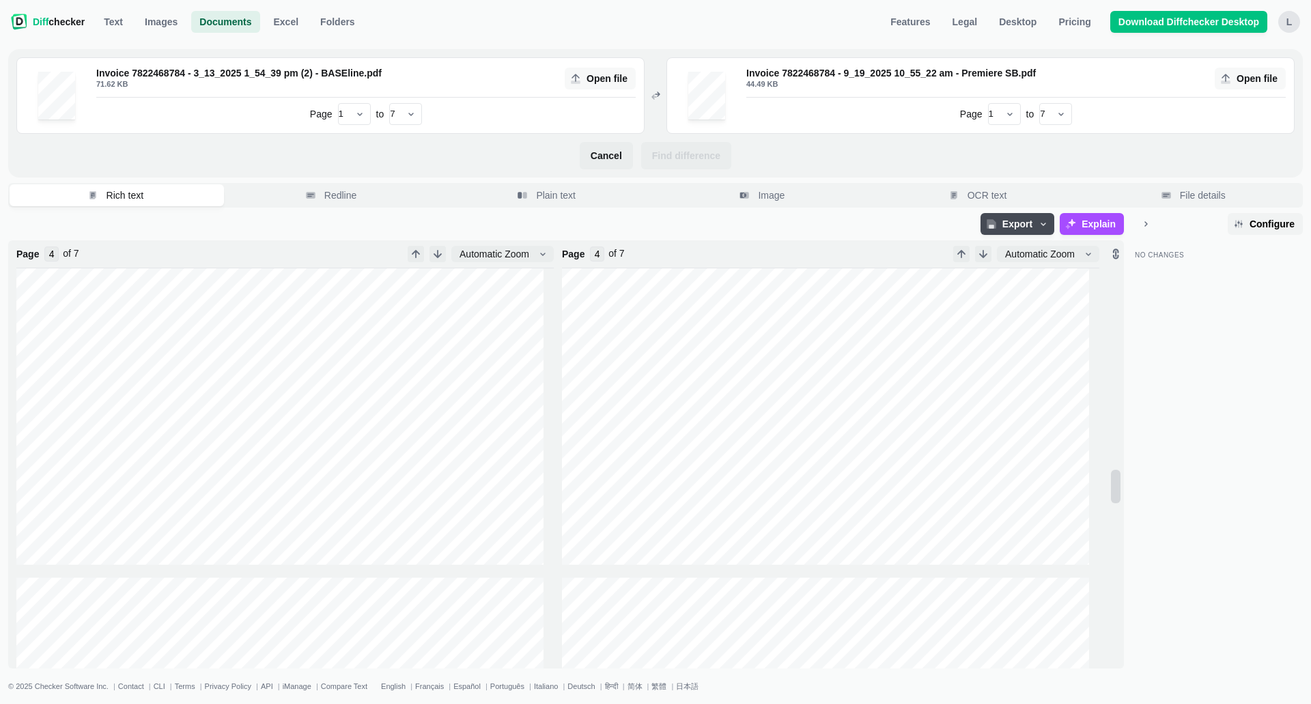
select select "7"
type input "3"
type input "2"
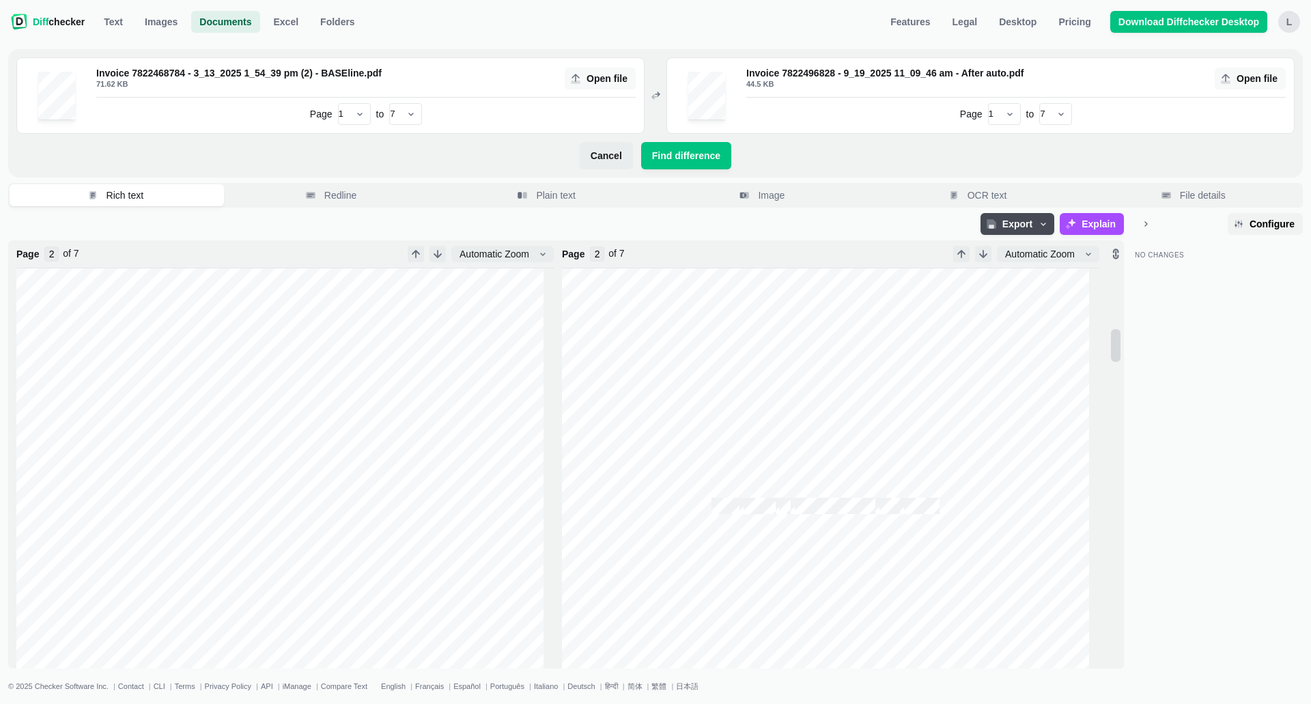
type input "1"
click at [649, 150] on span "Find difference" at bounding box center [686, 156] width 74 height 14
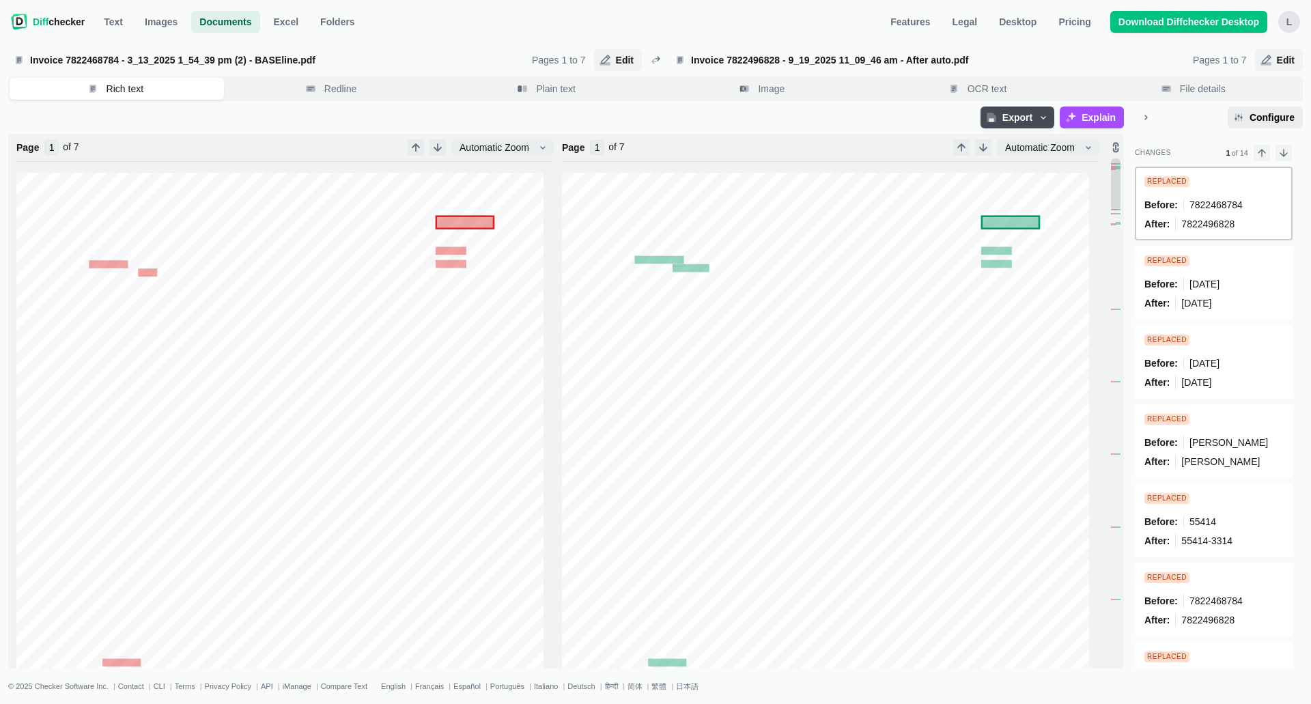
click at [649, 118] on span "Configure" at bounding box center [1272, 118] width 51 height 14
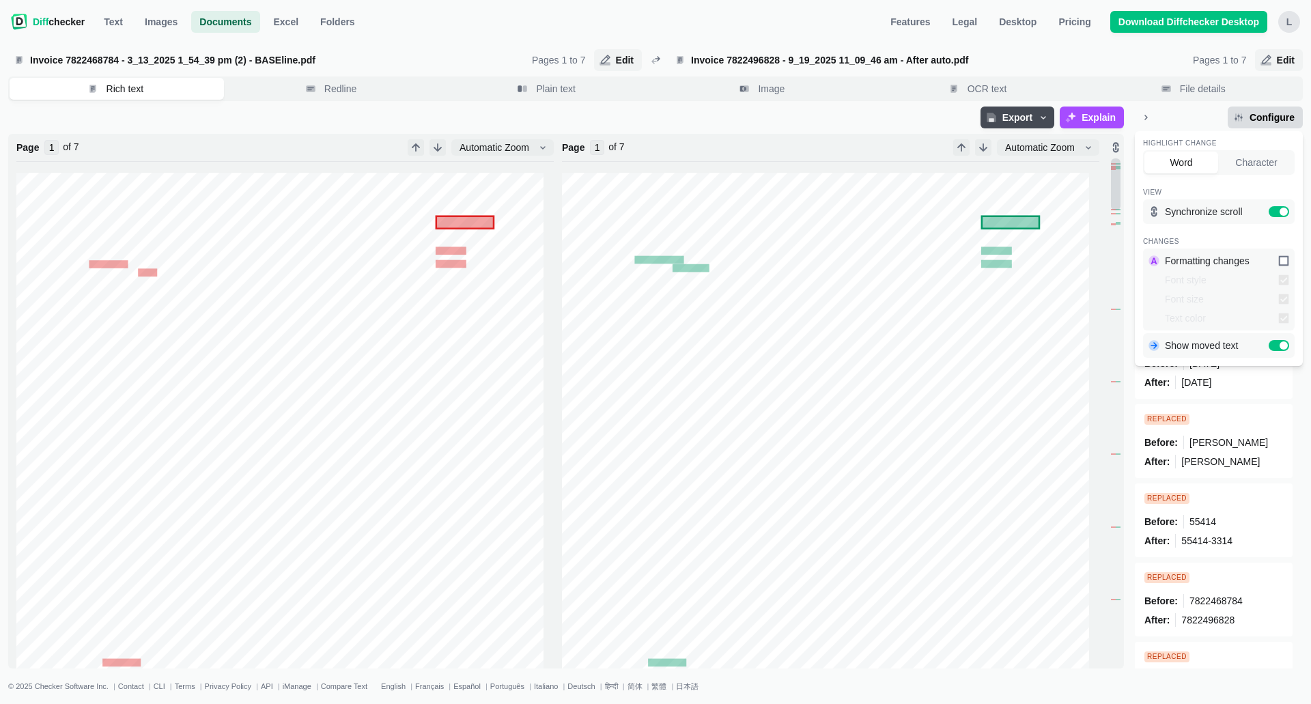
click at [649, 113] on div "Configure Highlight change Word Character View Synchronize scroll Changes Forma…" at bounding box center [1219, 120] width 168 height 27
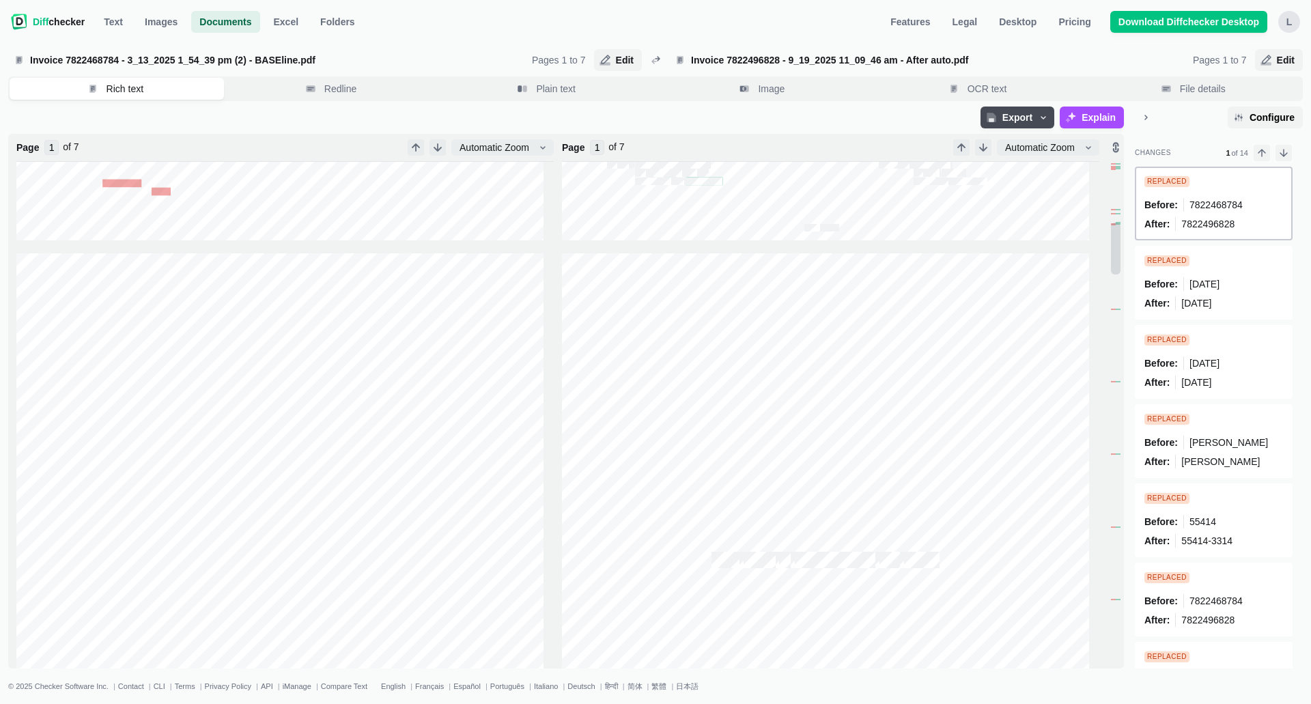
type input "2"
type input "3"
type input "4"
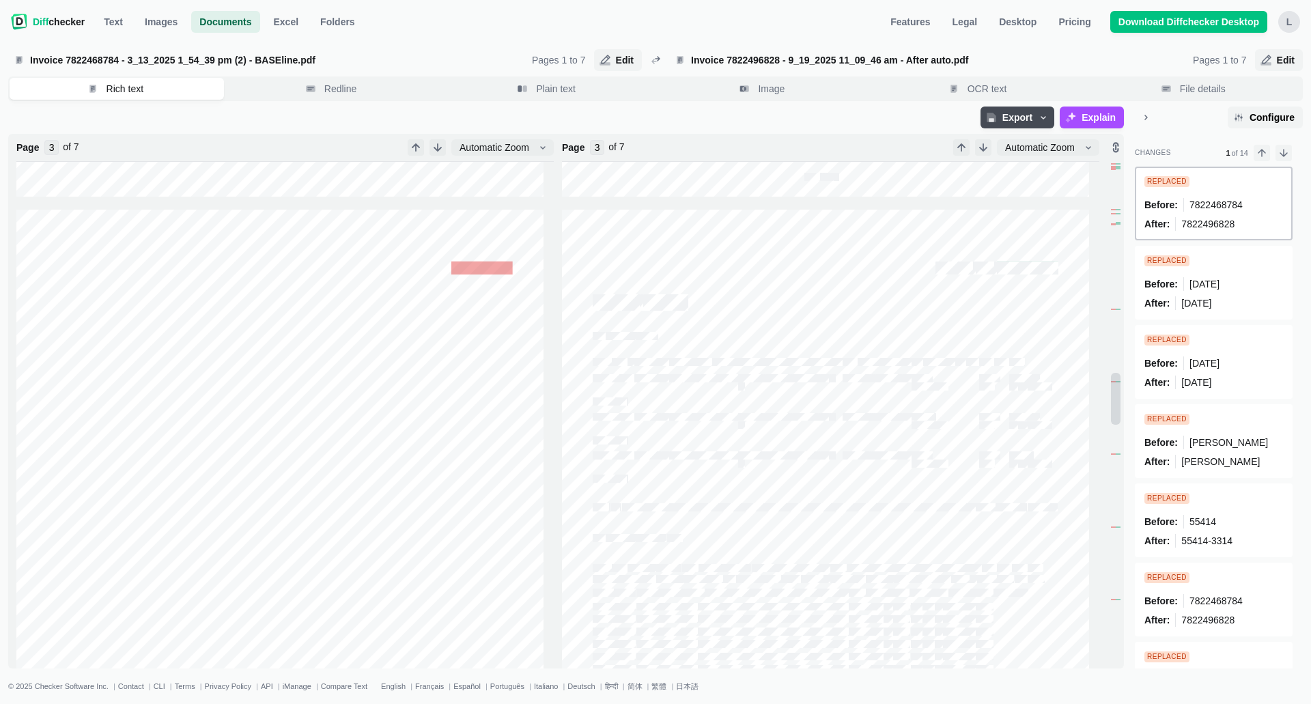
type input "4"
type input "5"
type input "6"
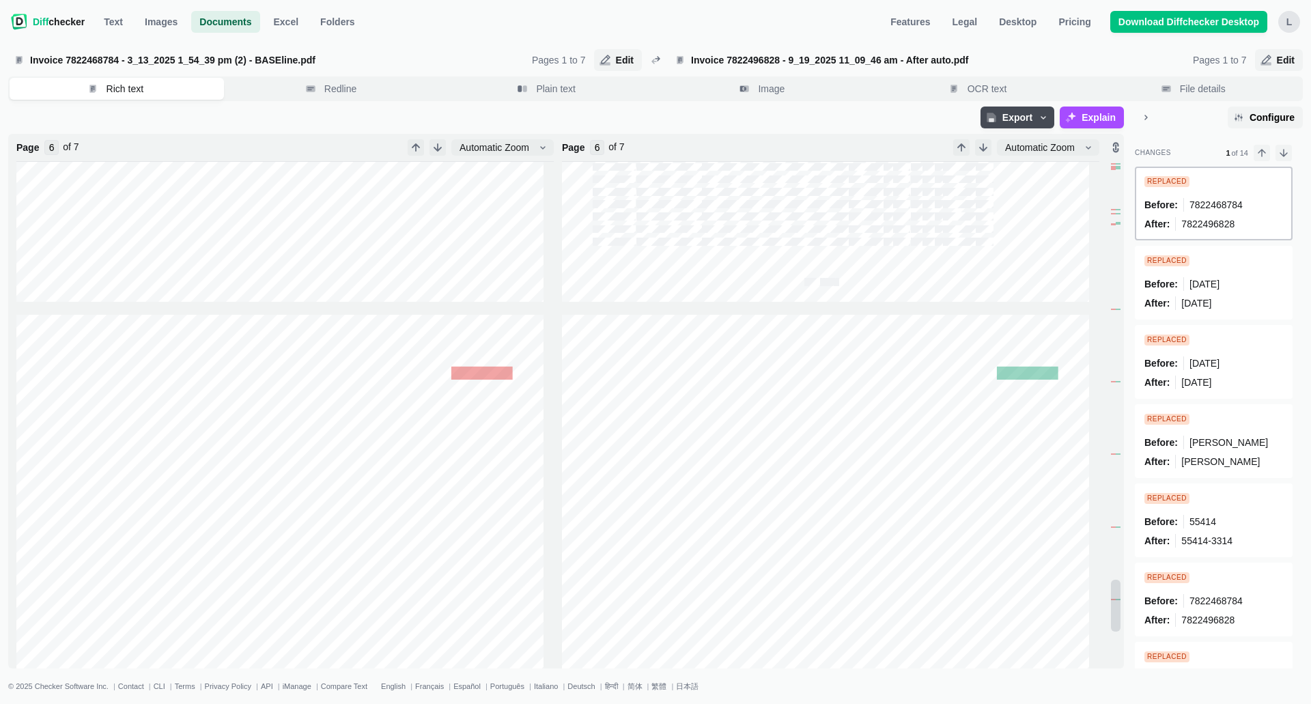
type input "7"
